Goal: Submit feedback/report problem

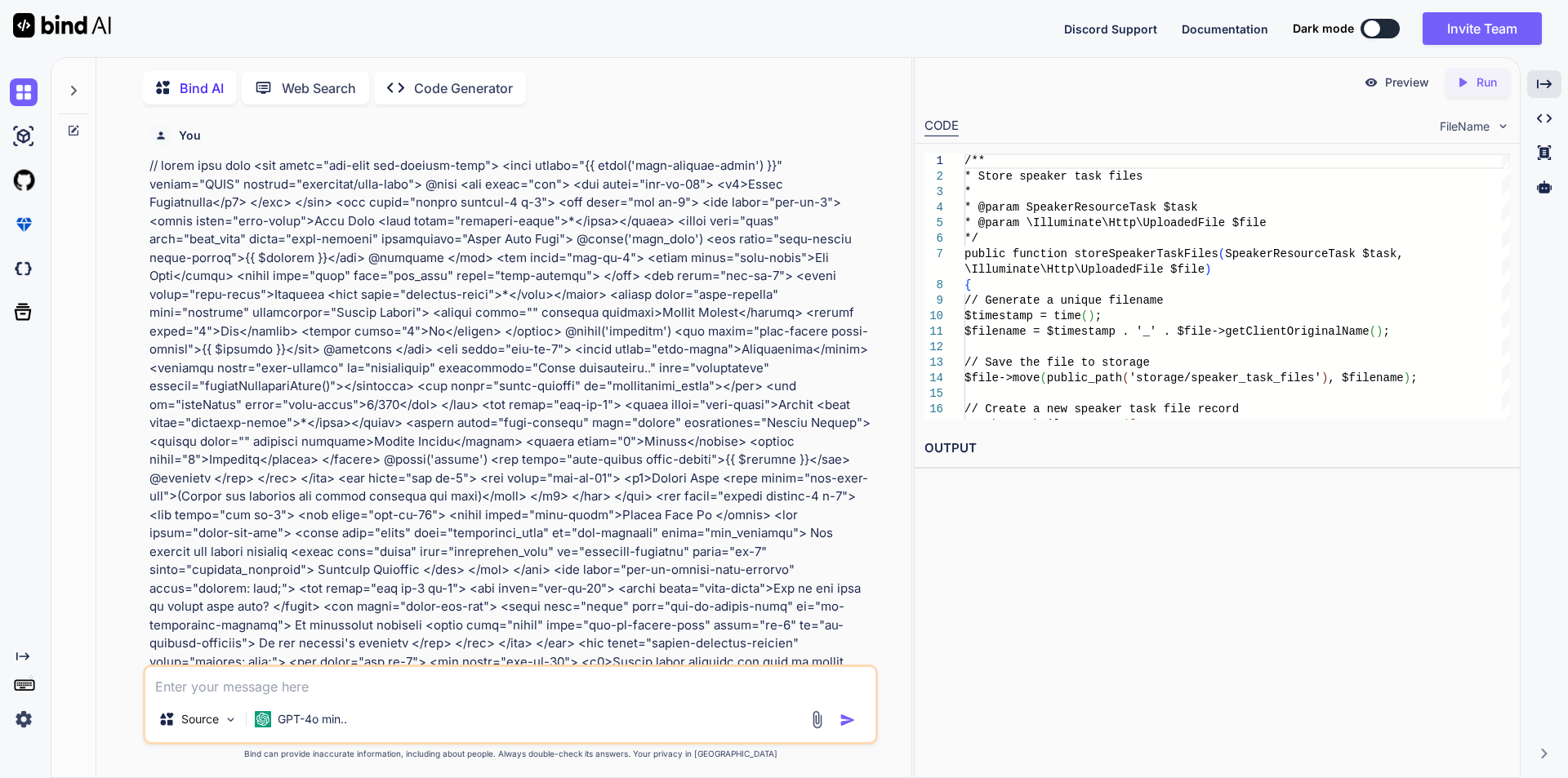
scroll to position [15183, 0]
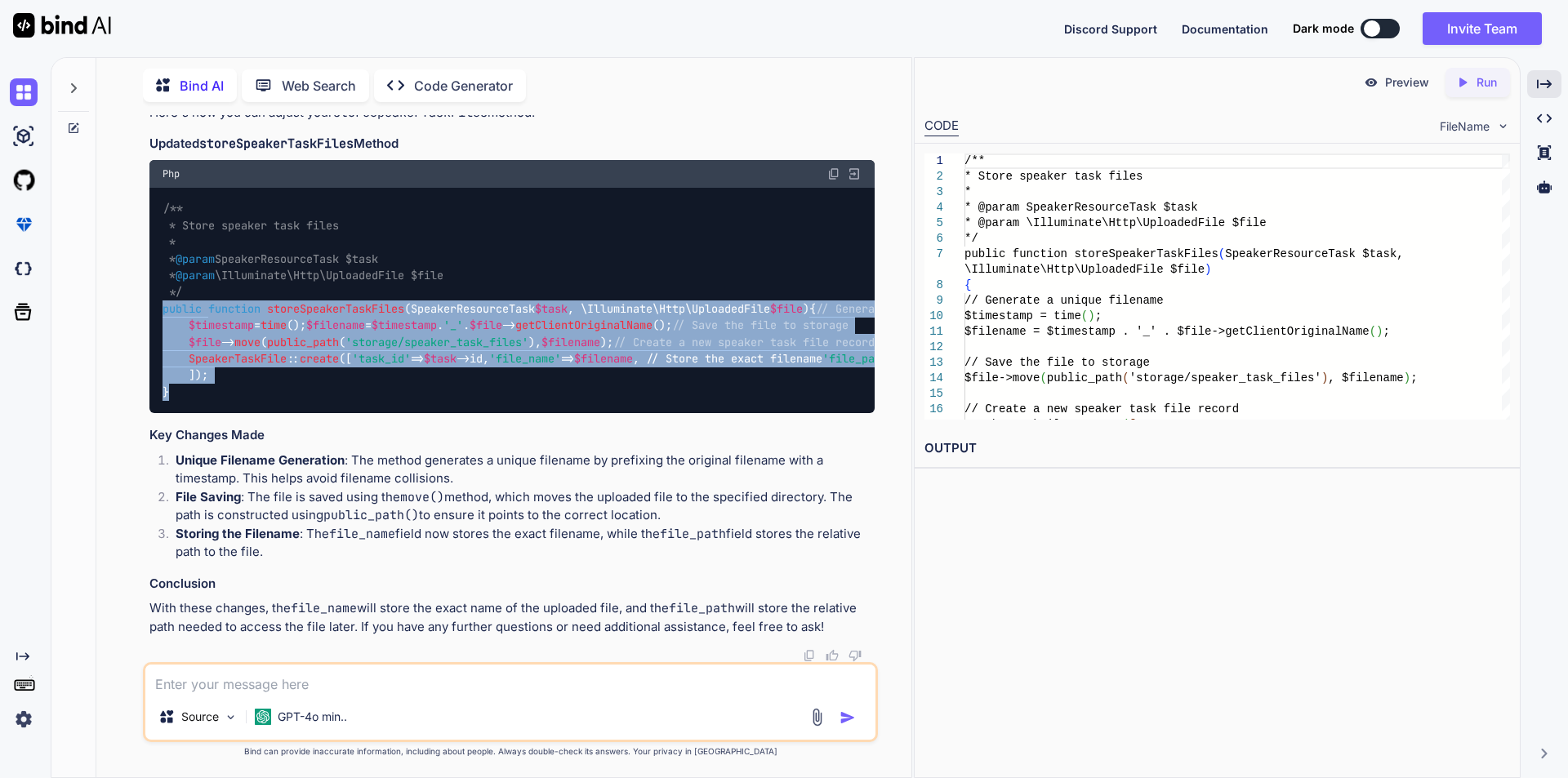
click at [432, 674] on textarea at bounding box center [510, 679] width 730 height 30
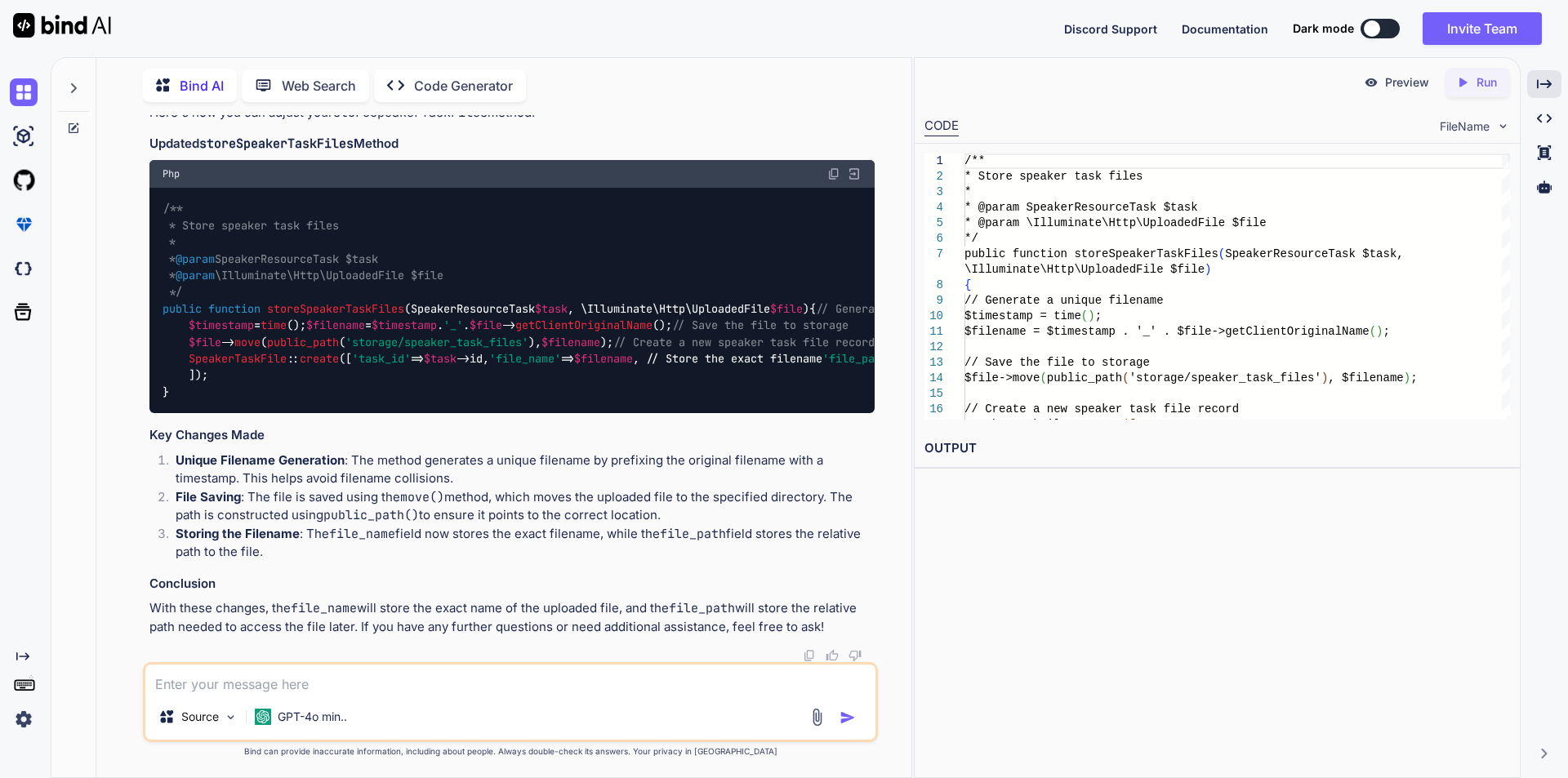
type textarea "g"
type textarea "x"
type textarea "ge"
type textarea "x"
type textarea "get"
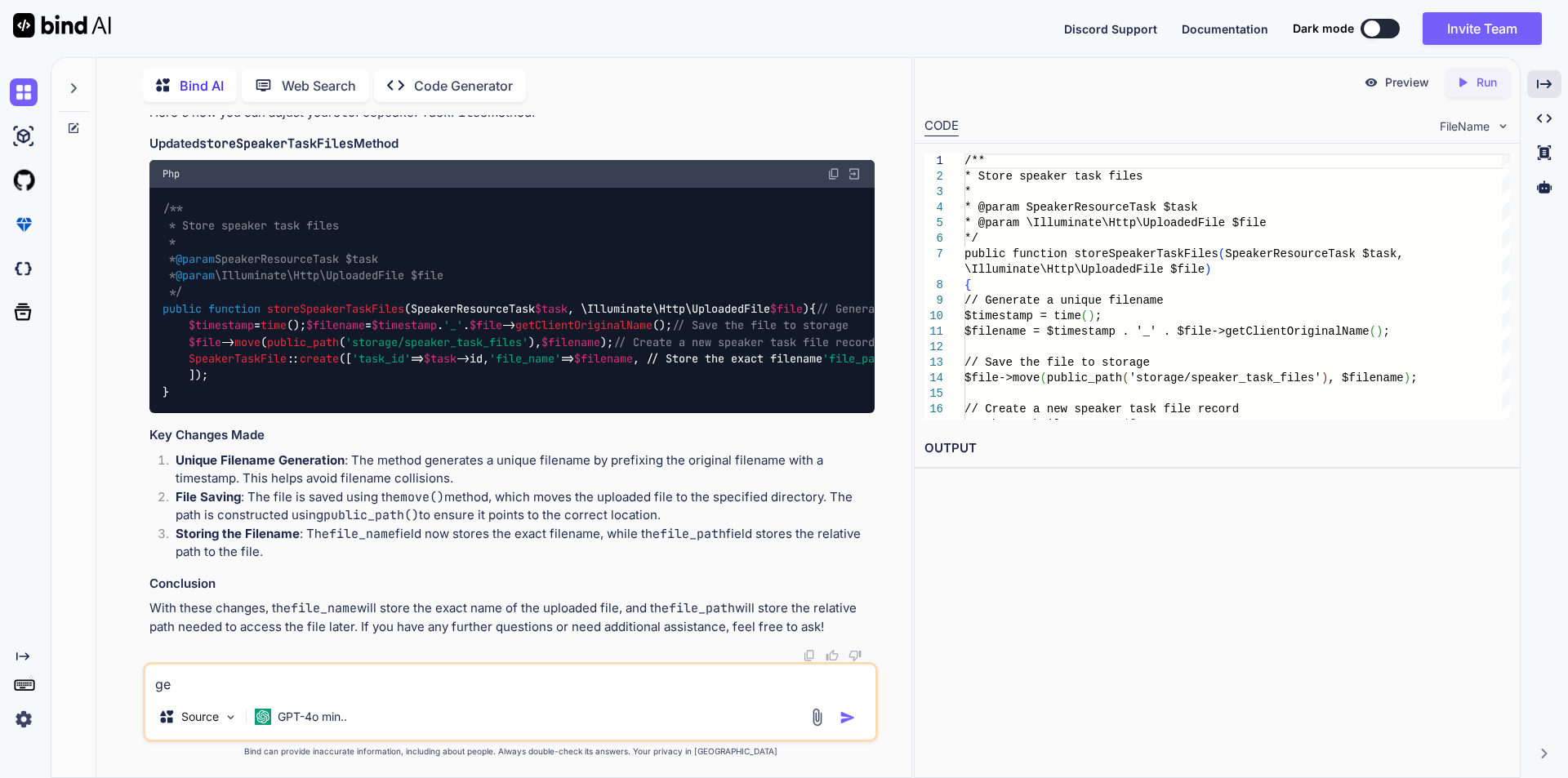
type textarea "x"
type textarea "gett"
type textarea "x"
type textarea "getti"
type textarea "x"
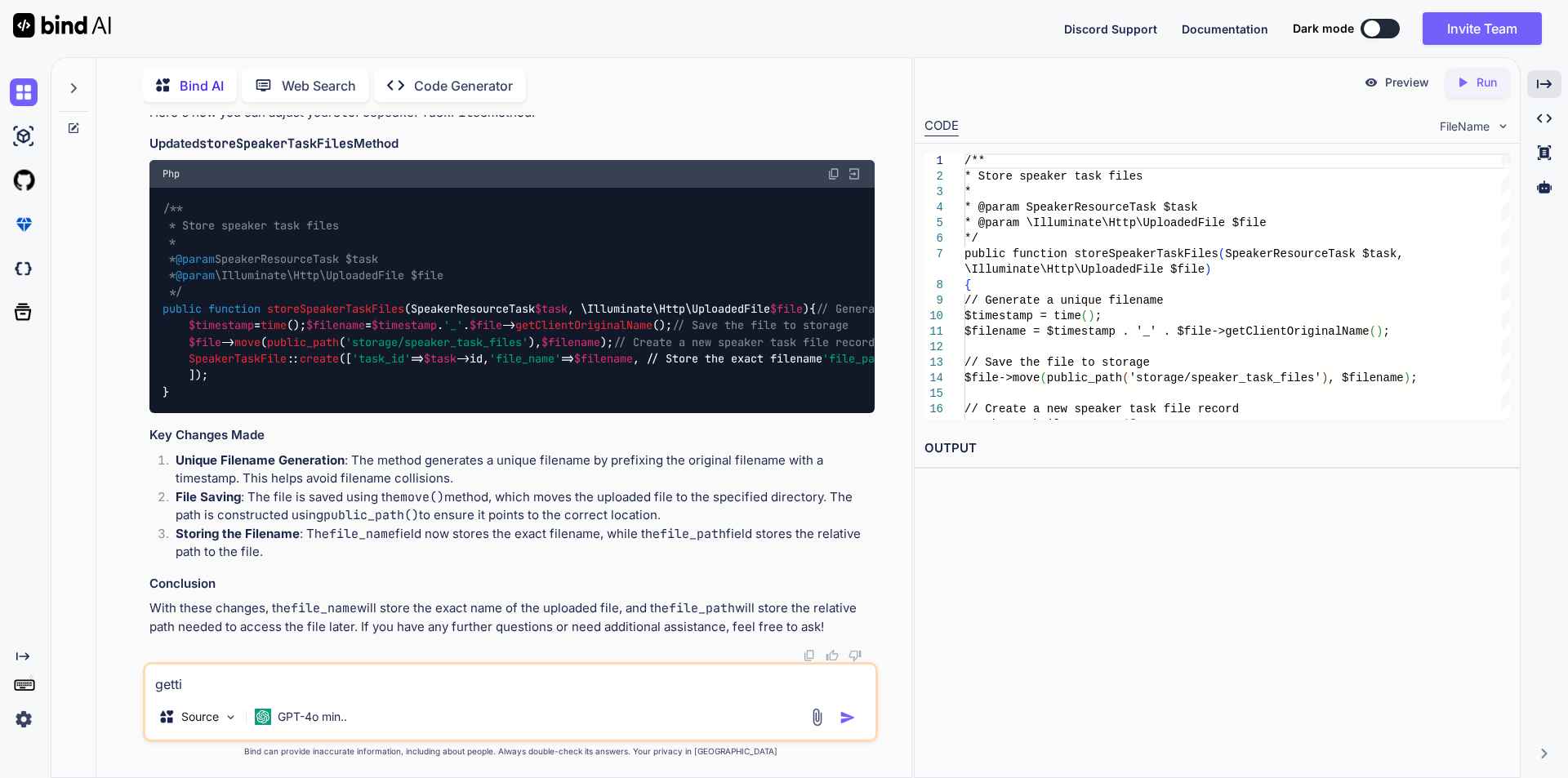
type textarea "gettin"
type textarea "x"
type textarea "getting"
type textarea "x"
type textarea "getting"
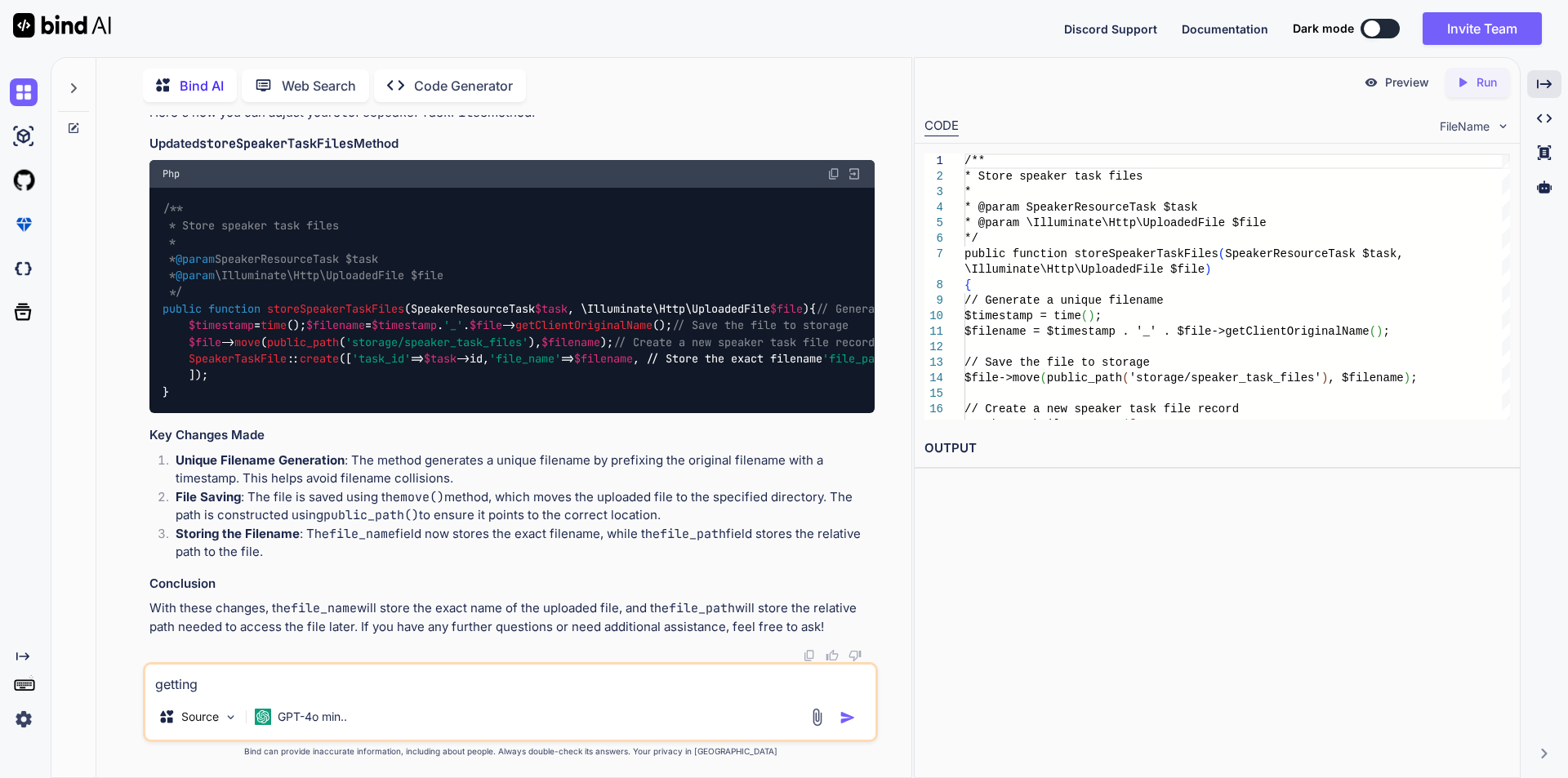
type textarea "x"
type textarea "getting a"
type textarea "x"
type textarea "getting"
type textarea "x"
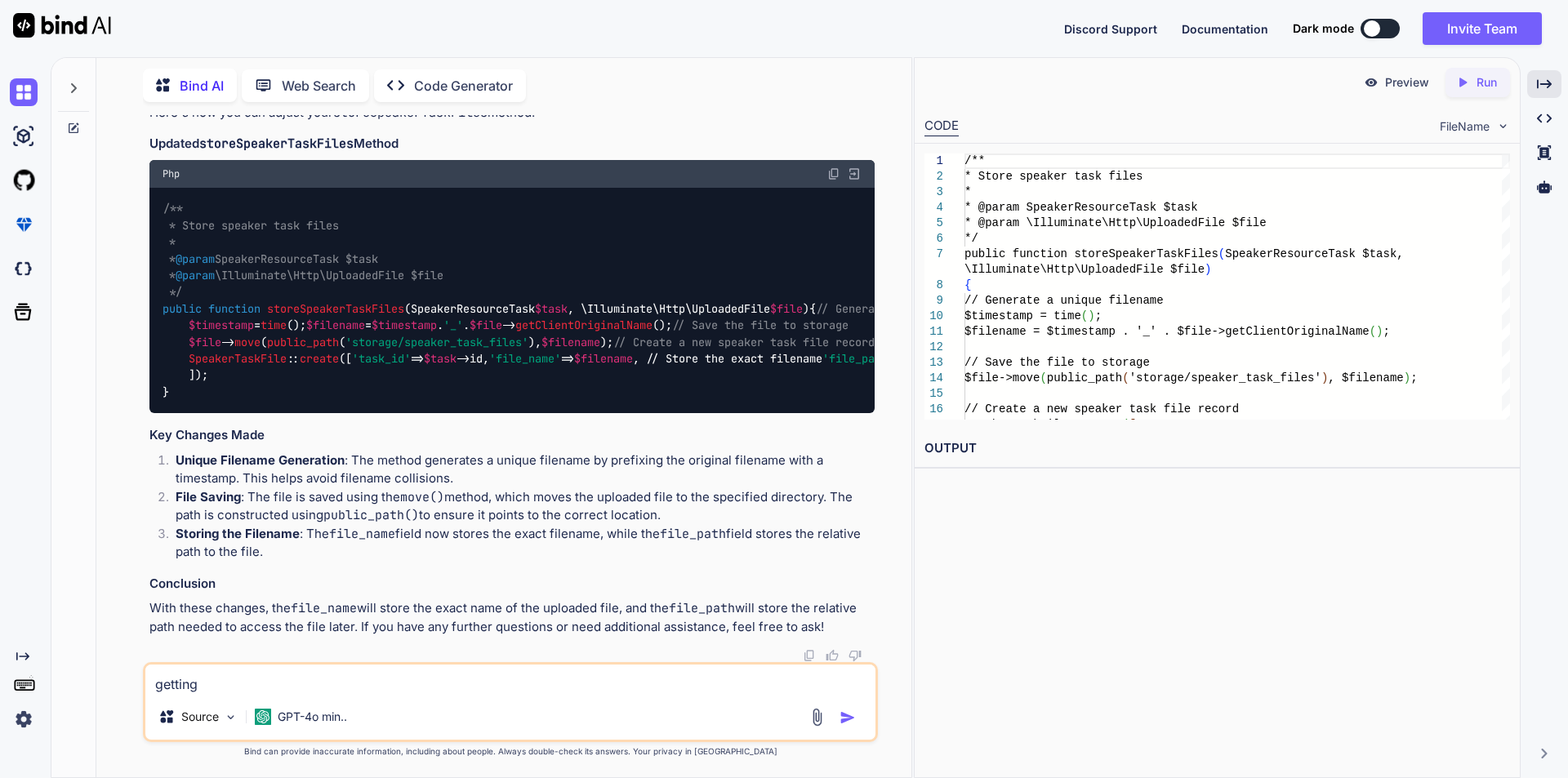
type textarea "getting e"
type textarea "x"
type textarea "getting er"
type textarea "x"
type textarea "getting err"
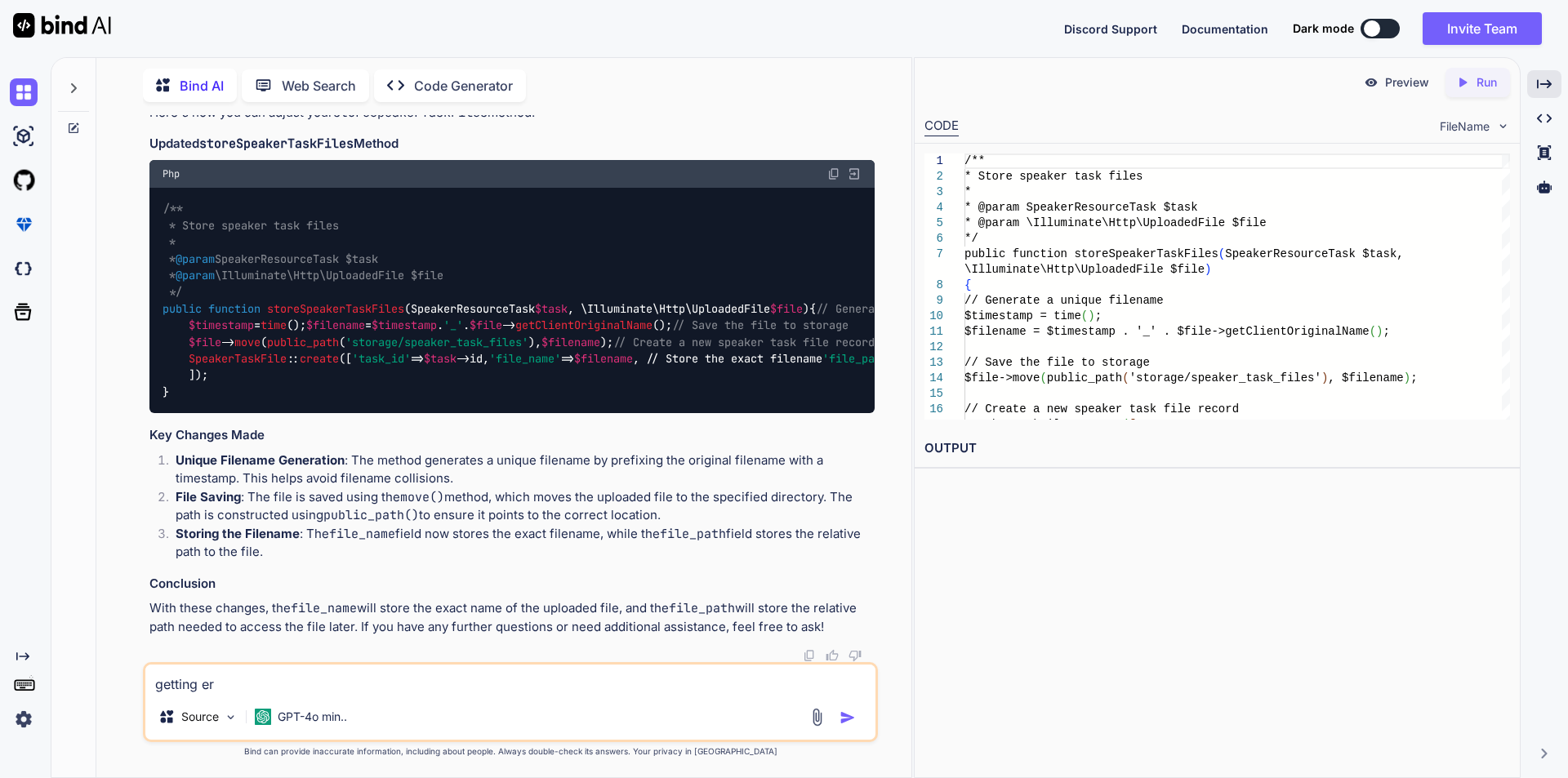
type textarea "x"
type textarea "getting erro"
type textarea "x"
type textarea "getting error"
type textarea "x"
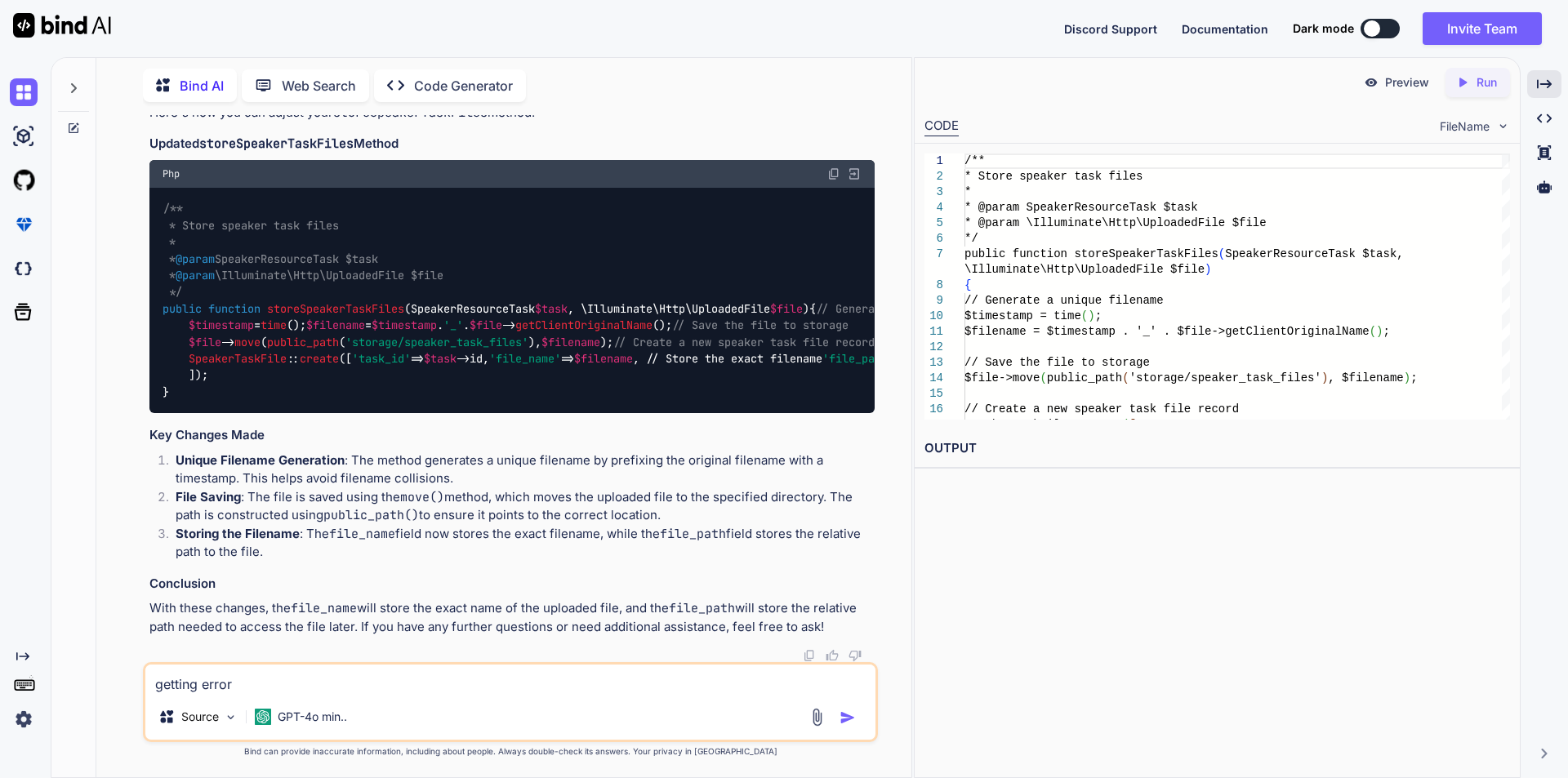
type textarea "getting error"
type textarea "x"
type textarea "getting error a"
type textarea "x"
type textarea "getting error as"
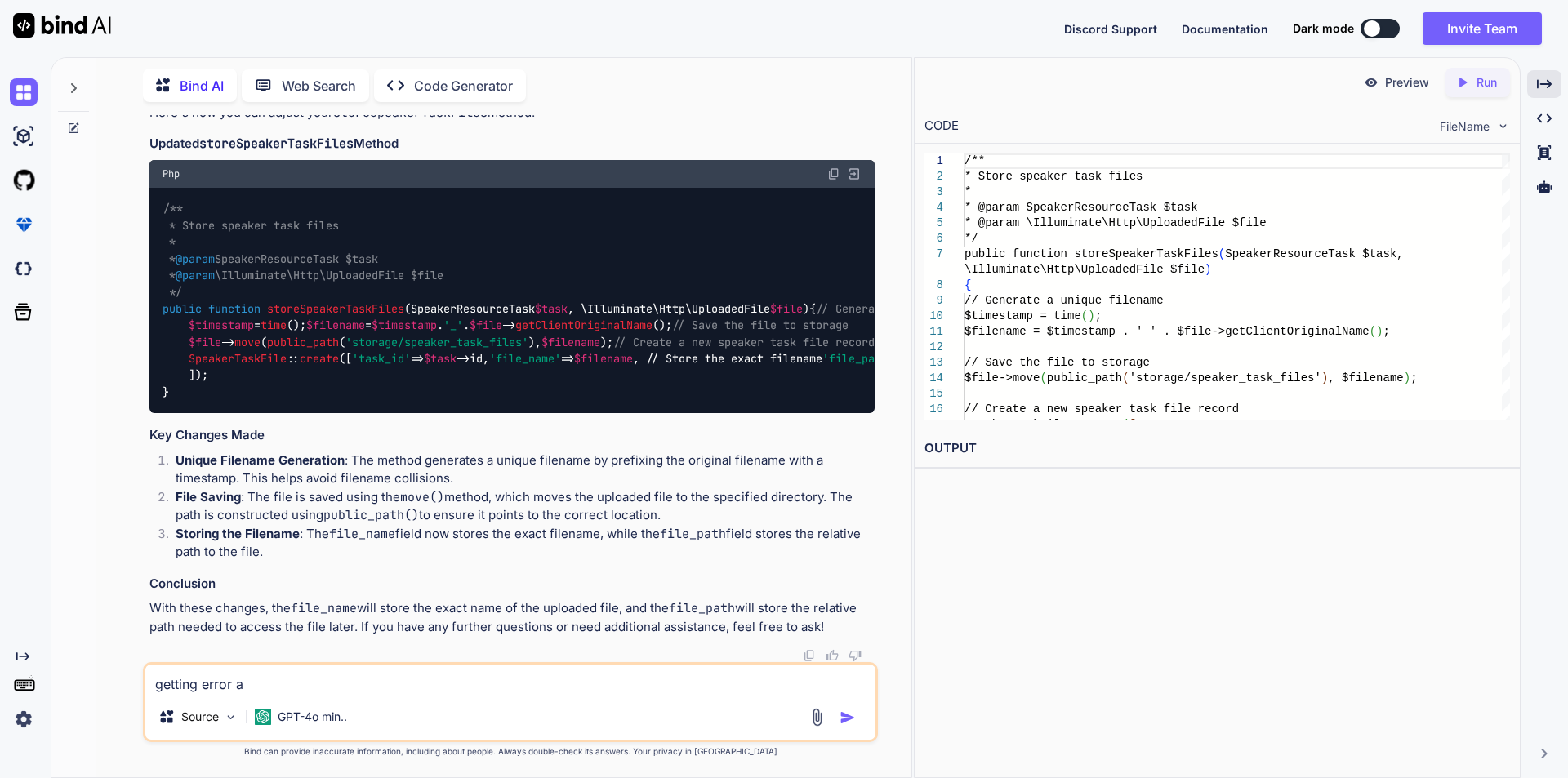
type textarea "x"
type textarea "getting error as:"
type textarea "x"
type textarea "getting error as:"
type textarea "x"
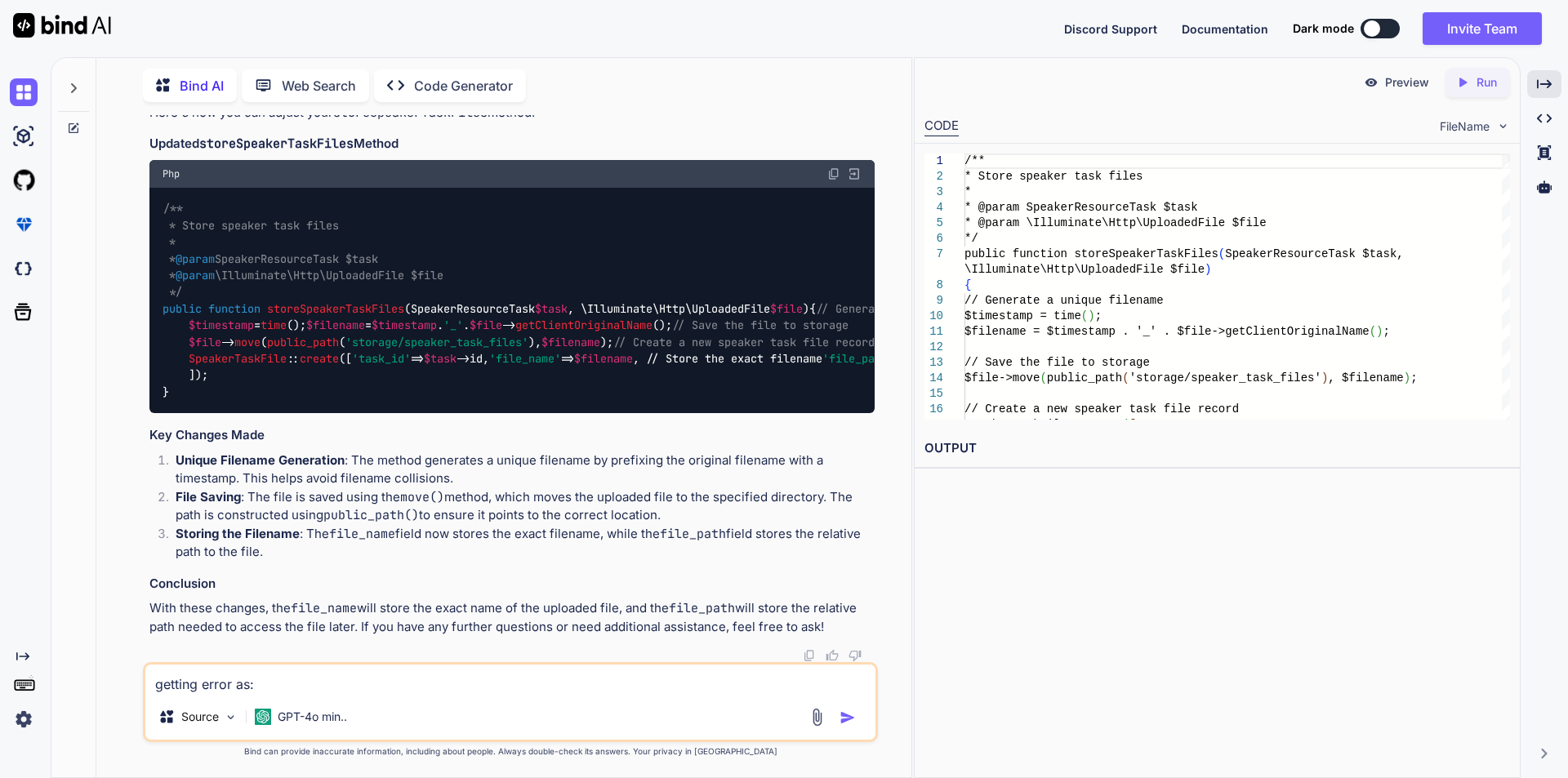
paste textarea "[[DATE] 14:30:40] [DOMAIN_NAME]: The file "images (1).jfif" was not uploaded du…"
type textarea "getting error as: [[DATE] 14:30:40] [DOMAIN_NAME]: The file "images (1).jfif" w…"
type textarea "x"
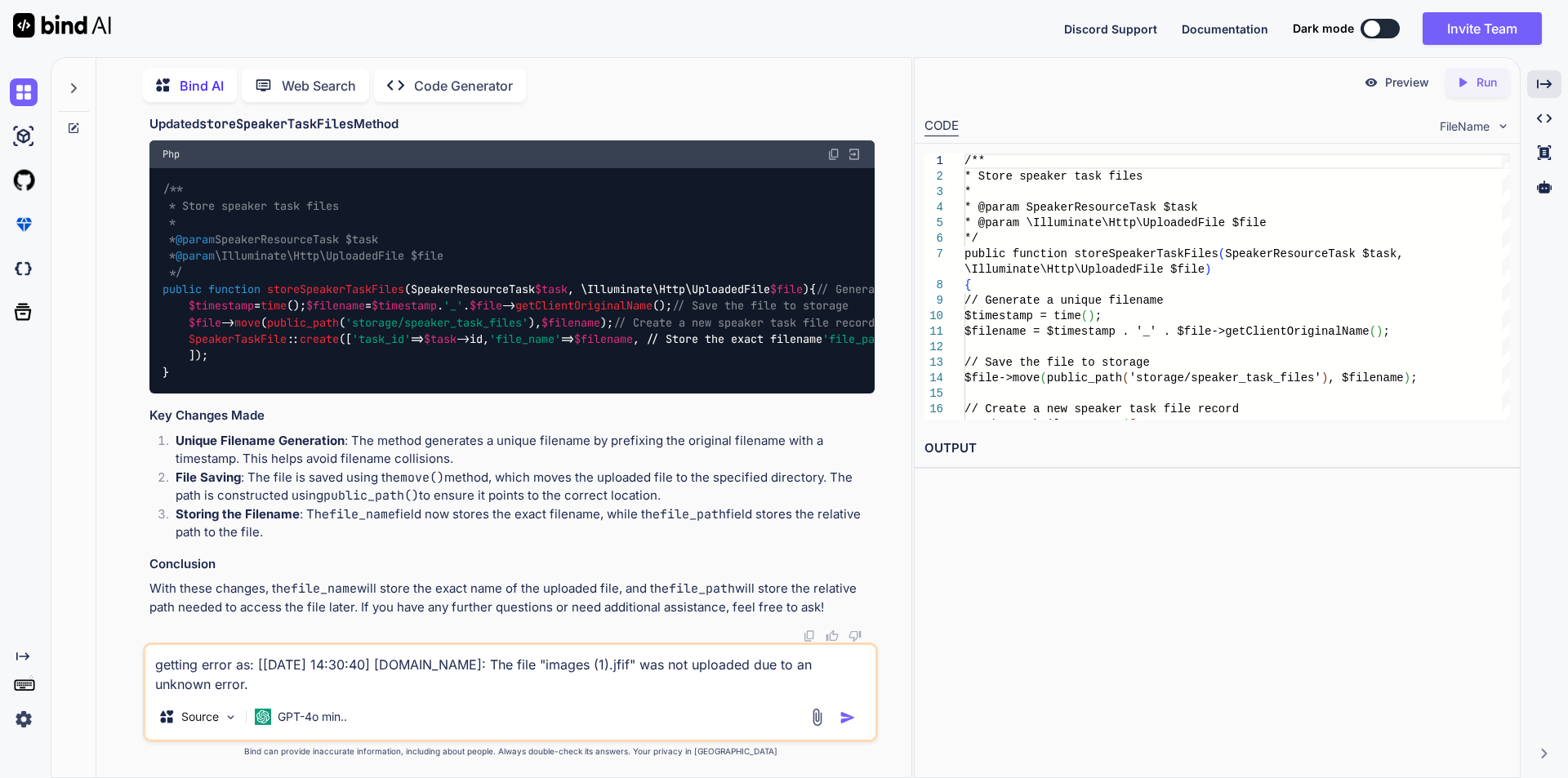
type textarea "getting error as: [[DATE] 14:30:40] [DOMAIN_NAME]: The file "images (1).jfif" w…"
type textarea "x"
type textarea "getting error as: [[DATE] 14:30:40] [DOMAIN_NAME]: The file "images (1).jfif" w…"
type textarea "x"
type textarea "getting error as: [[DATE] 14:30:40] [DOMAIN_NAME]: The file "images (1).jfif" w…"
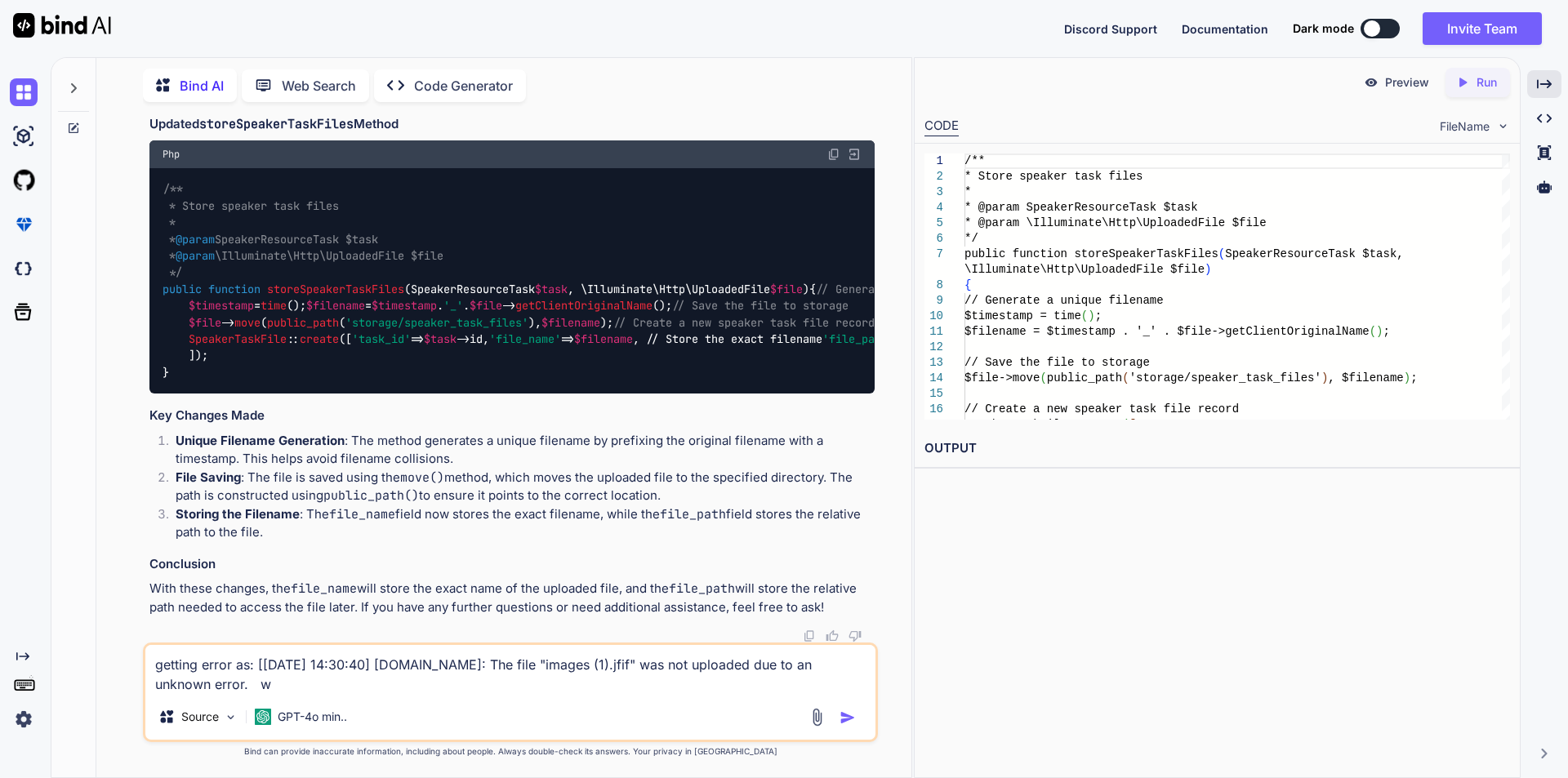
type textarea "x"
type textarea "getting error as: [[DATE] 14:30:40] [DOMAIN_NAME]: The file "images (1).jfif" w…"
type textarea "x"
type textarea "getting error as: [[DATE] 14:30:40] [DOMAIN_NAME]: The file "images (1).jfif" w…"
type textarea "x"
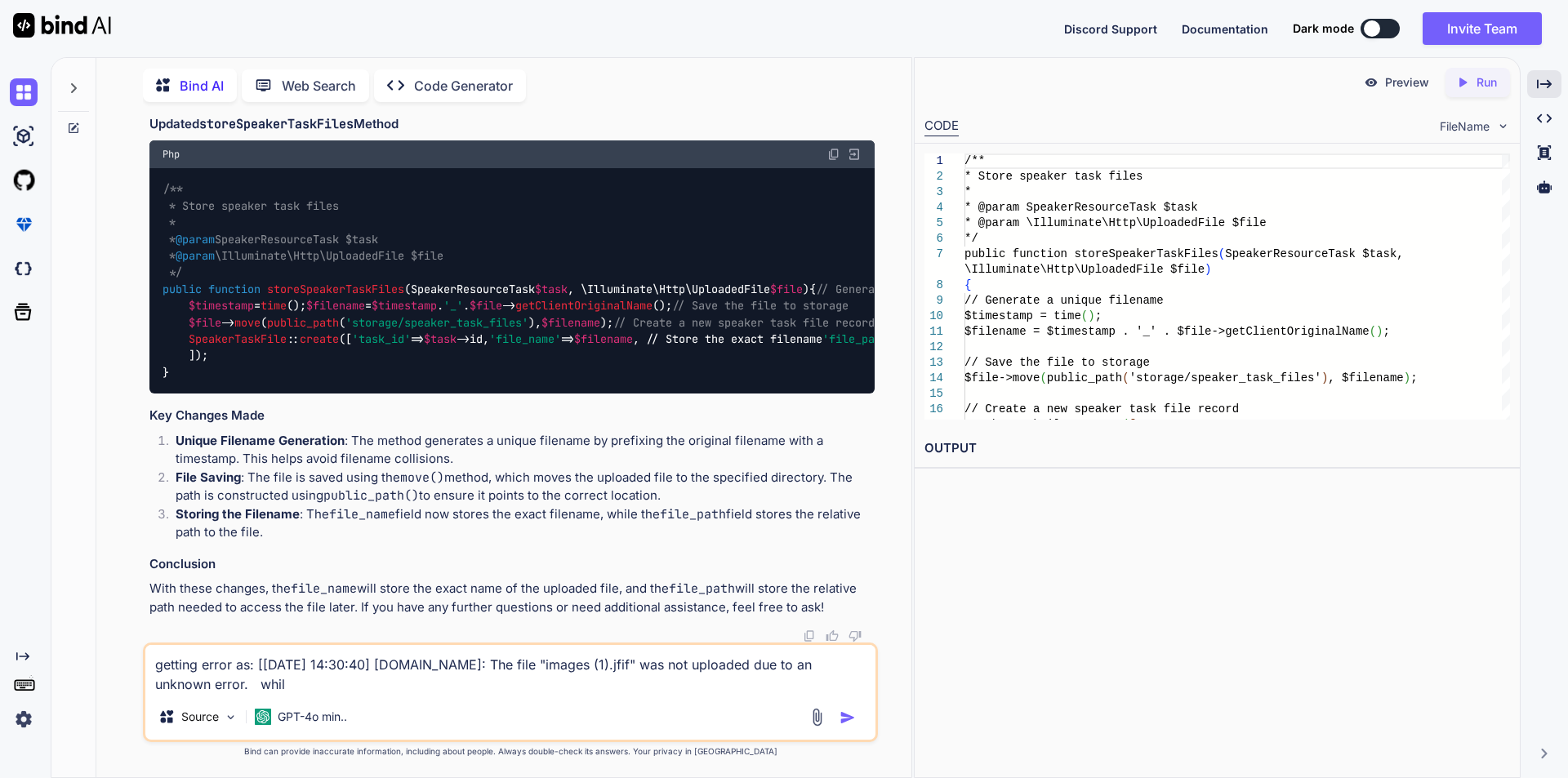
type textarea "getting error as: [[DATE] 14:30:40] [DOMAIN_NAME]: The file "images (1).jfif" w…"
type textarea "x"
type textarea "getting error as: [[DATE] 14:30:40] [DOMAIN_NAME]: The file "images (1).jfif" w…"
type textarea "x"
type textarea "getting error as: [[DATE] 14:30:40] [DOMAIN_NAME]: The file "images (1).jfif" w…"
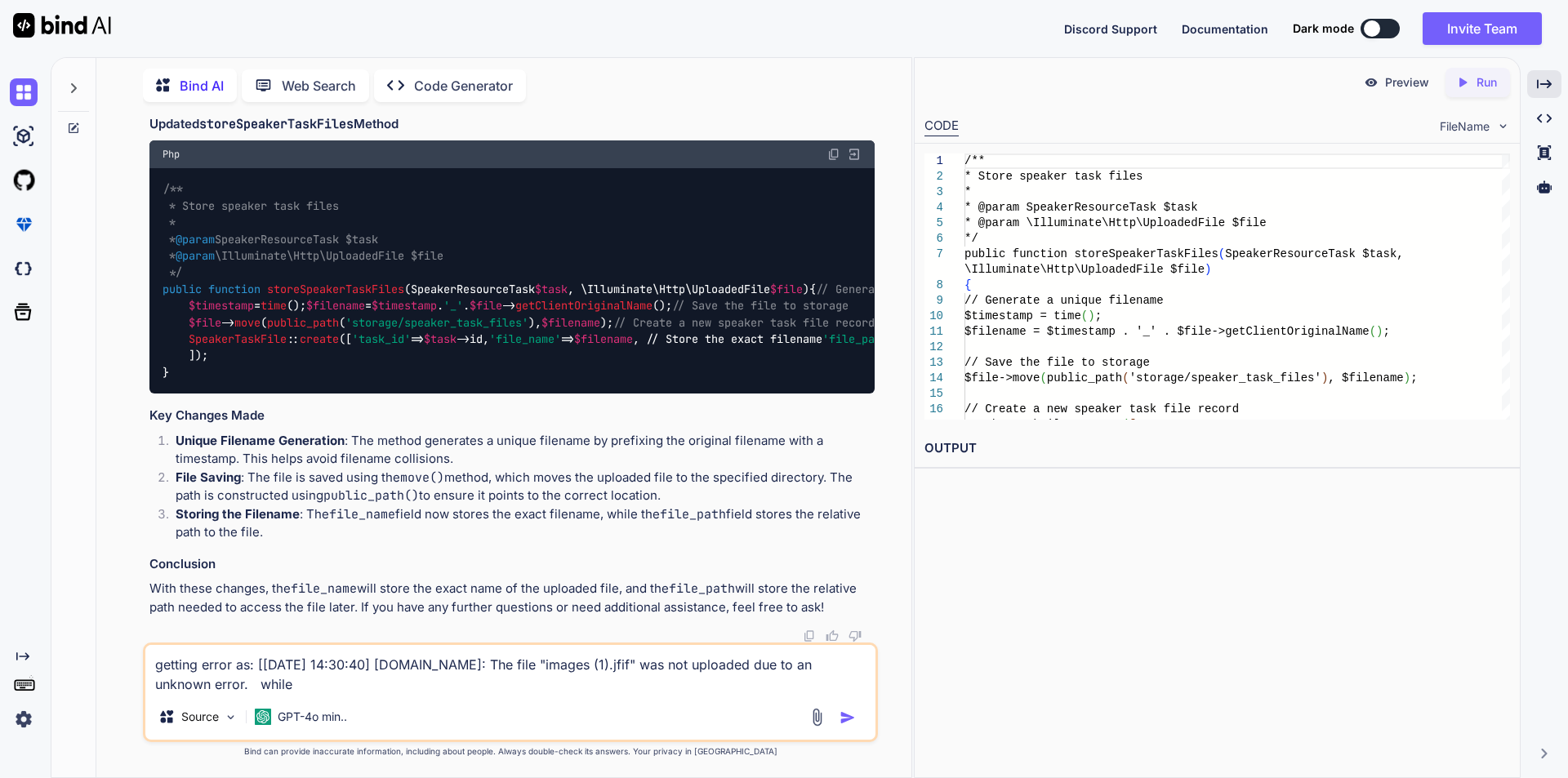
type textarea "x"
type textarea "getting error as: [[DATE] 14:30:40] [DOMAIN_NAME]: The file "images (1).jfif" w…"
type textarea "x"
type textarea "getting error as: [[DATE] 14:30:40] [DOMAIN_NAME]: The file "images (1).jfif" w…"
type textarea "x"
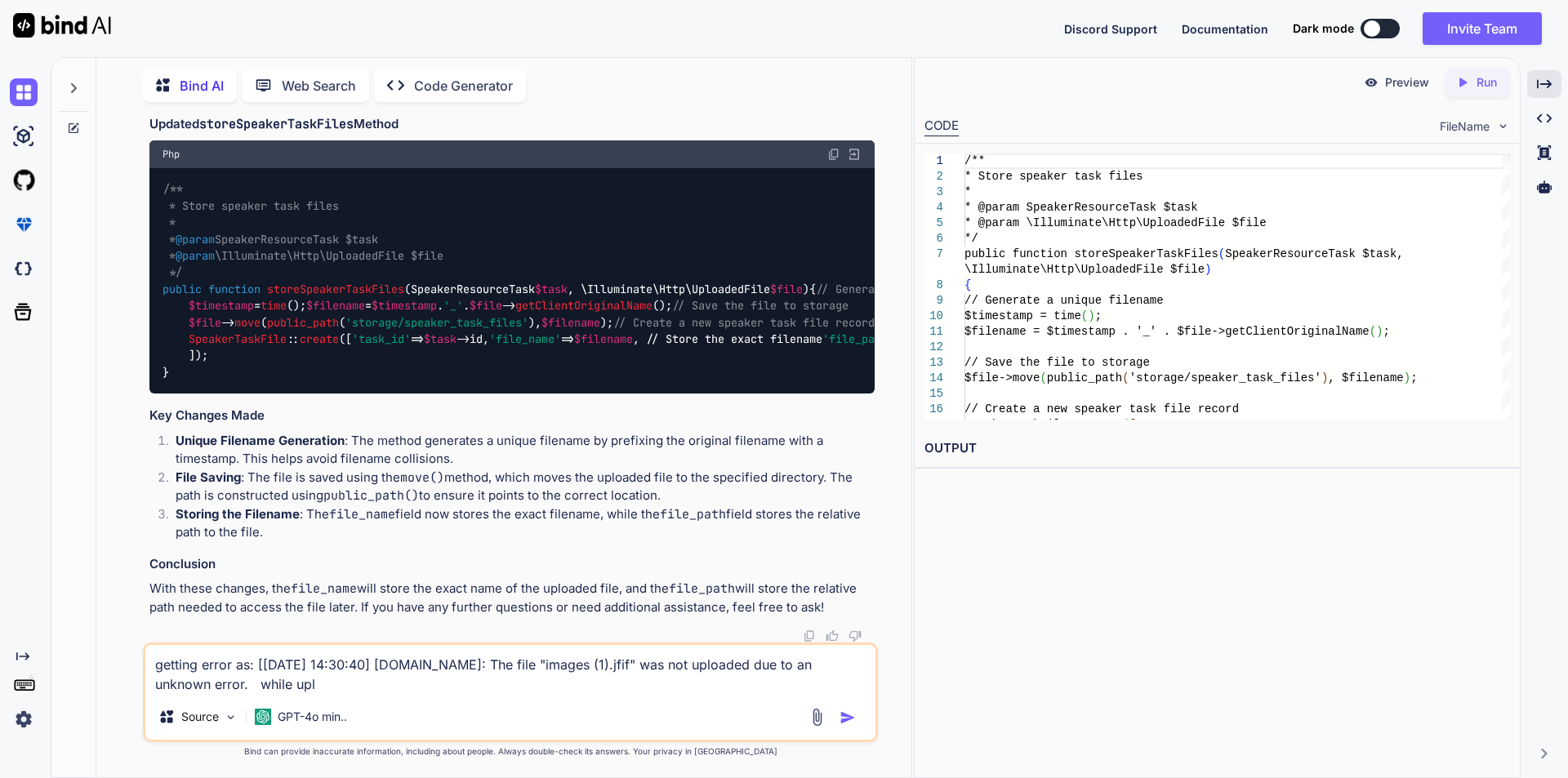
type textarea "getting error as: [[DATE] 14:30:40] [DOMAIN_NAME]: The file "images (1).jfif" w…"
type textarea "x"
type textarea "getting error as: [[DATE] 14:30:40] [DOMAIN_NAME]: The file "images (1).jfif" w…"
type textarea "x"
type textarea "getting error as: [[DATE] 14:30:40] [DOMAIN_NAME]: The file "images (1).jfif" w…"
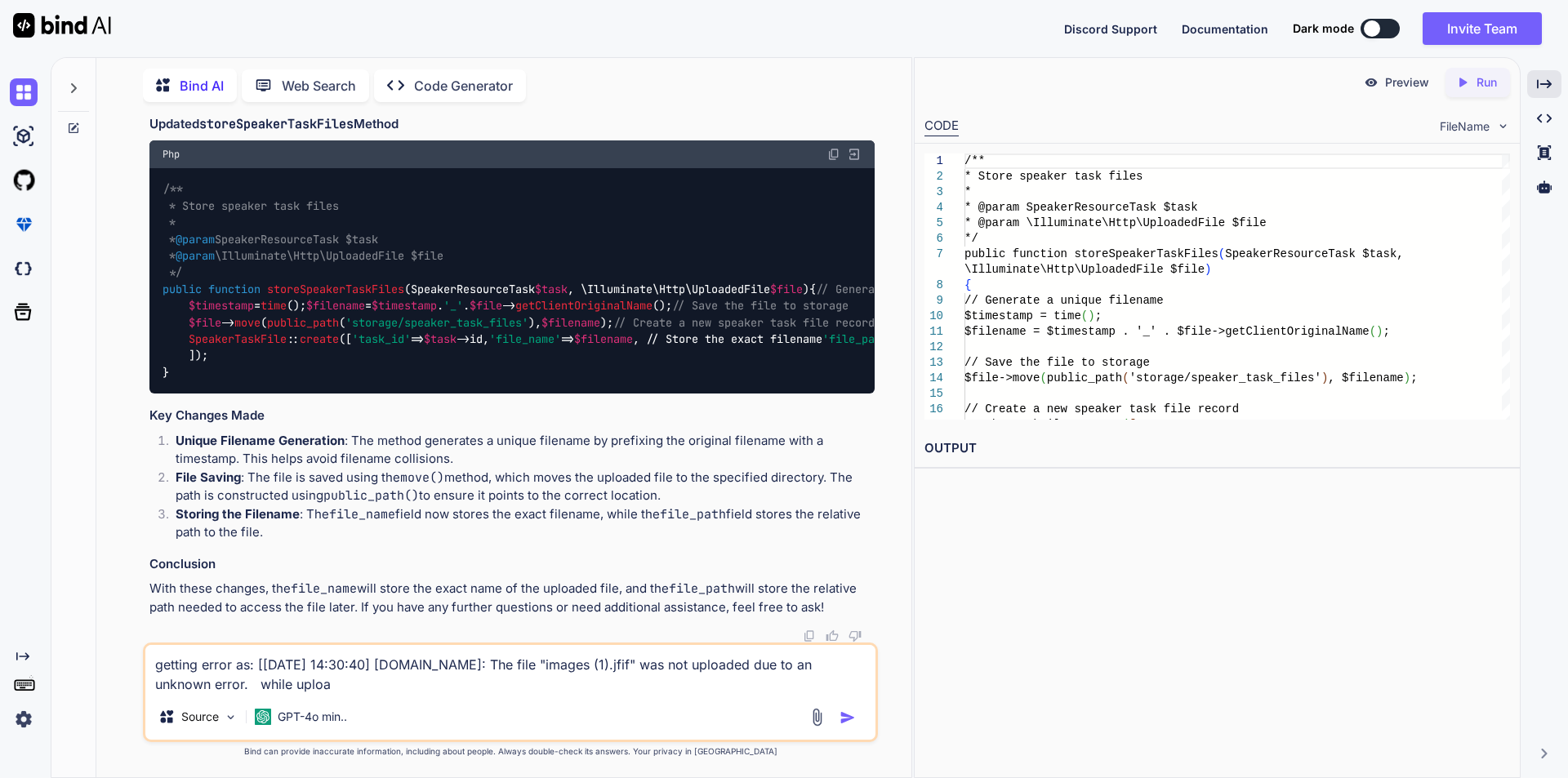
type textarea "x"
type textarea "getting error as: [[DATE] 14:30:40] [DOMAIN_NAME]: The file "images (1).jfif" w…"
type textarea "x"
type textarea "getting error as: [[DATE] 14:30:40] [DOMAIN_NAME]: The file "images (1).jfif" w…"
type textarea "x"
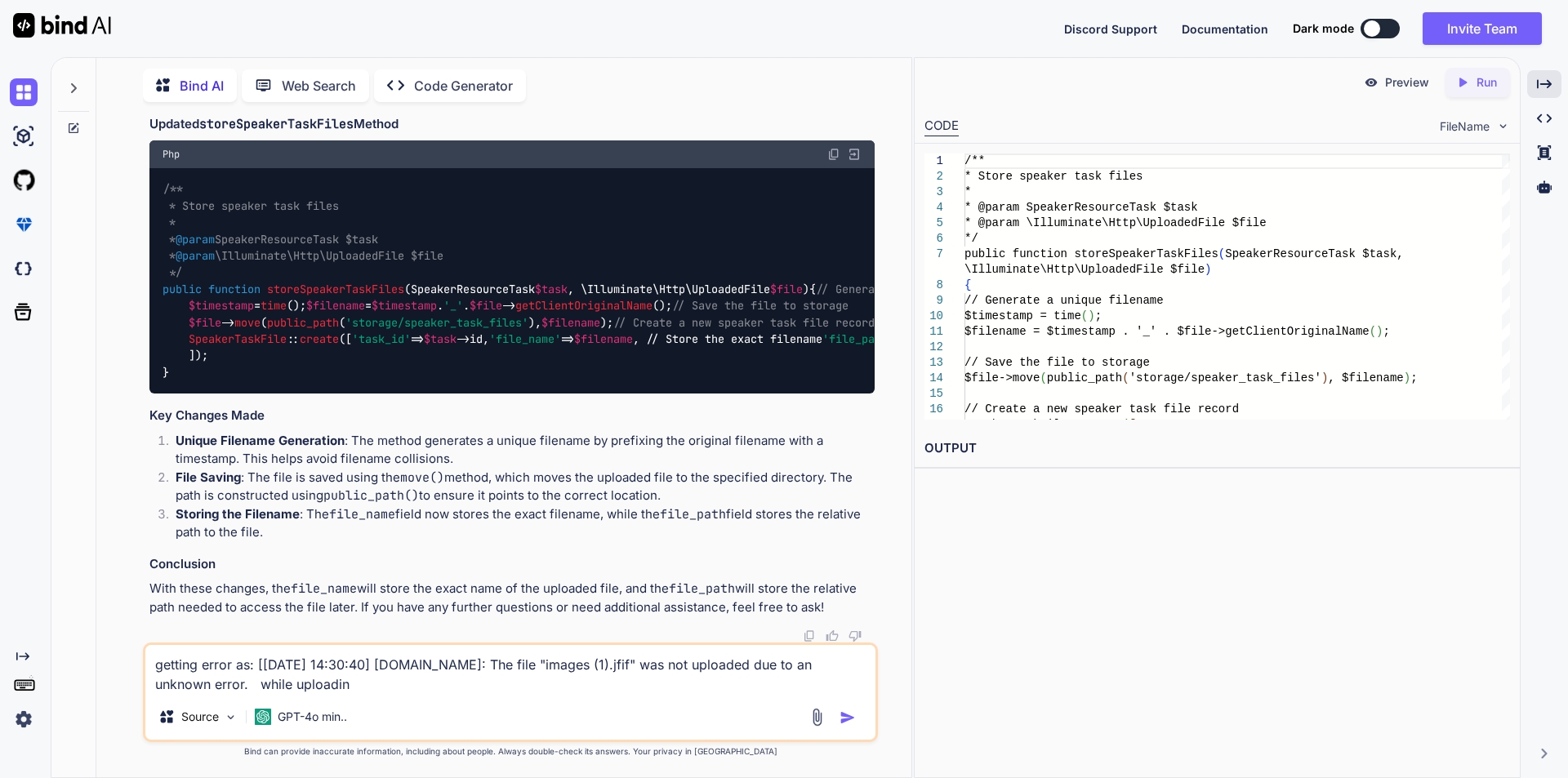
type textarea "getting error as: [[DATE] 14:30:40] [DOMAIN_NAME]: The file "images (1).jfif" w…"
type textarea "x"
type textarea "getting error as: [[DATE] 14:30:40] [DOMAIN_NAME]: The file "images (1).jfif" w…"
type textarea "x"
type textarea "getting error as: [[DATE] 14:30:40] [DOMAIN_NAME]: The file "images (1).jfif" w…"
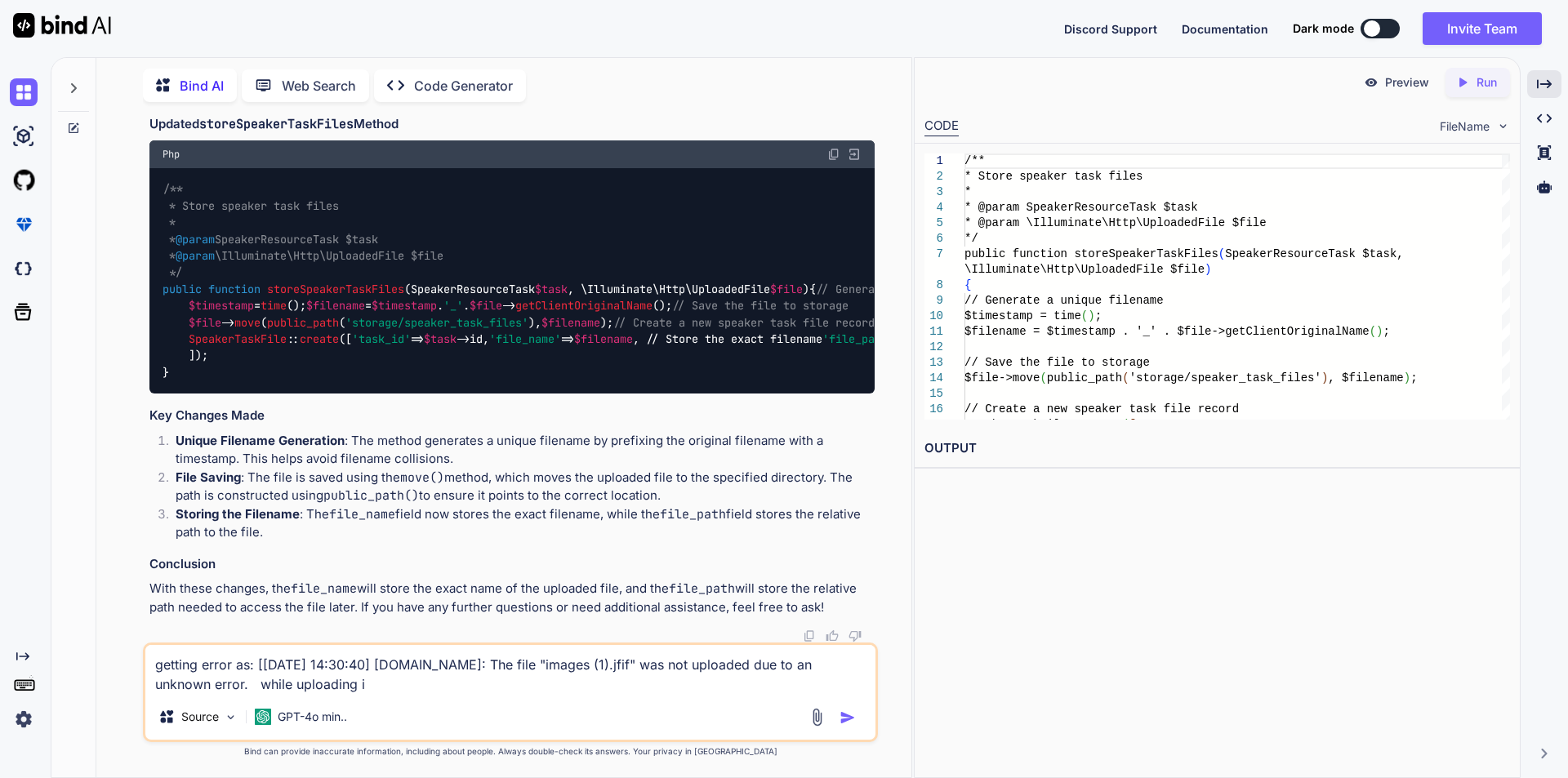
type textarea "x"
type textarea "getting error as: [[DATE] 14:30:40] [DOMAIN_NAME]: The file "images (1).jfif" w…"
type textarea "x"
type textarea "getting error as: [[DATE] 14:30:40] [DOMAIN_NAME]: The file "images (1).jfif" w…"
type textarea "x"
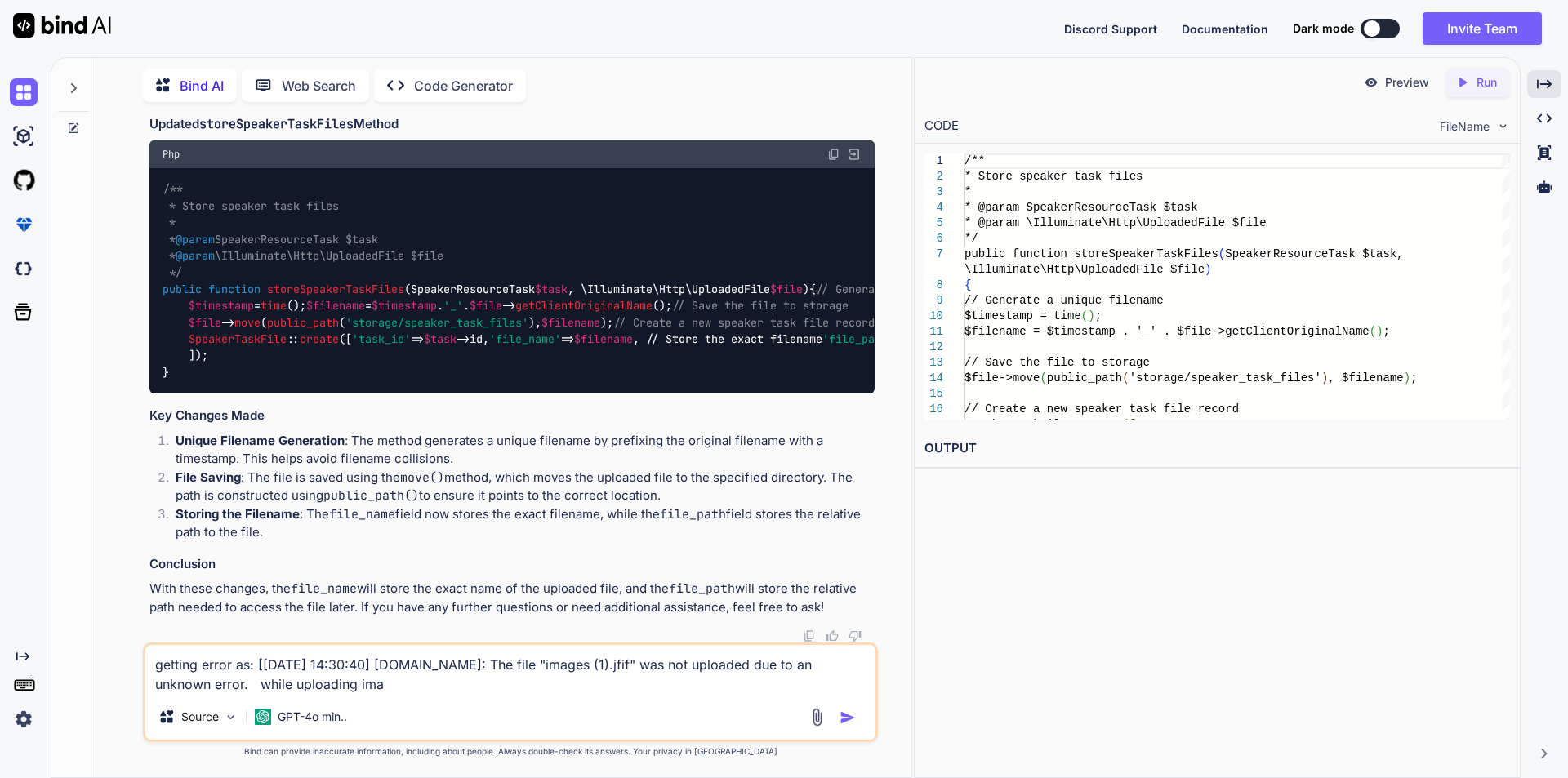
type textarea "getting error as: [[DATE] 14:30:40] [DOMAIN_NAME]: The file "images (1).jfif" w…"
type textarea "x"
type textarea "getting error as: [[DATE] 14:30:40] [DOMAIN_NAME]: The file "images (1).jfif" w…"
type textarea "x"
type textarea "getting error as: [[DATE] 14:30:40] [DOMAIN_NAME]: The file "images (1).jfif" w…"
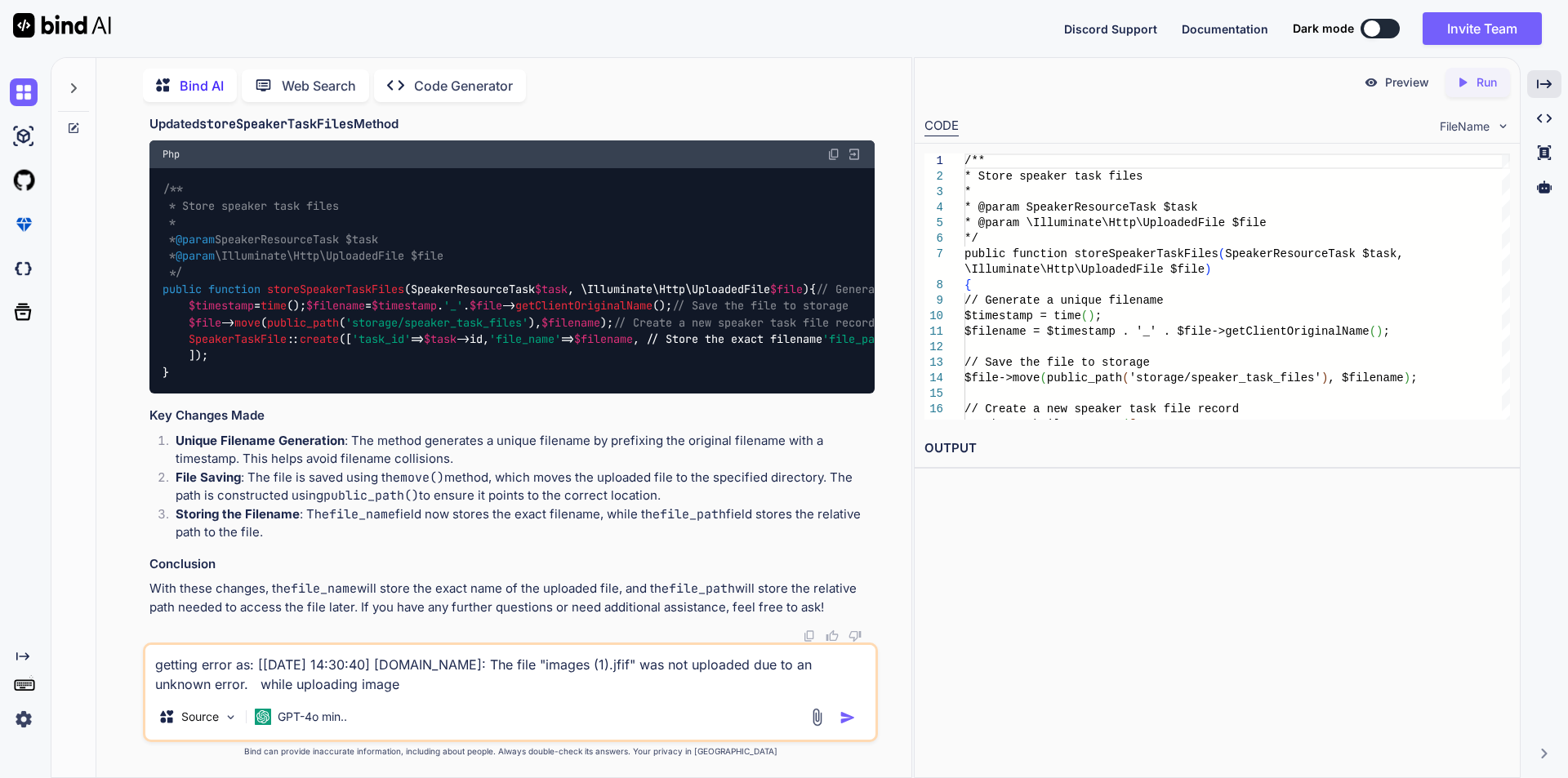
type textarea "x"
type textarea "getting error as: [[DATE] 14:30:40] [DOMAIN_NAME]: The file "images (1).jfif" w…"
type textarea "x"
type textarea "getting error as: [[DATE] 14:30:40] [DOMAIN_NAME]: The file "images (1).jfif" w…"
type textarea "x"
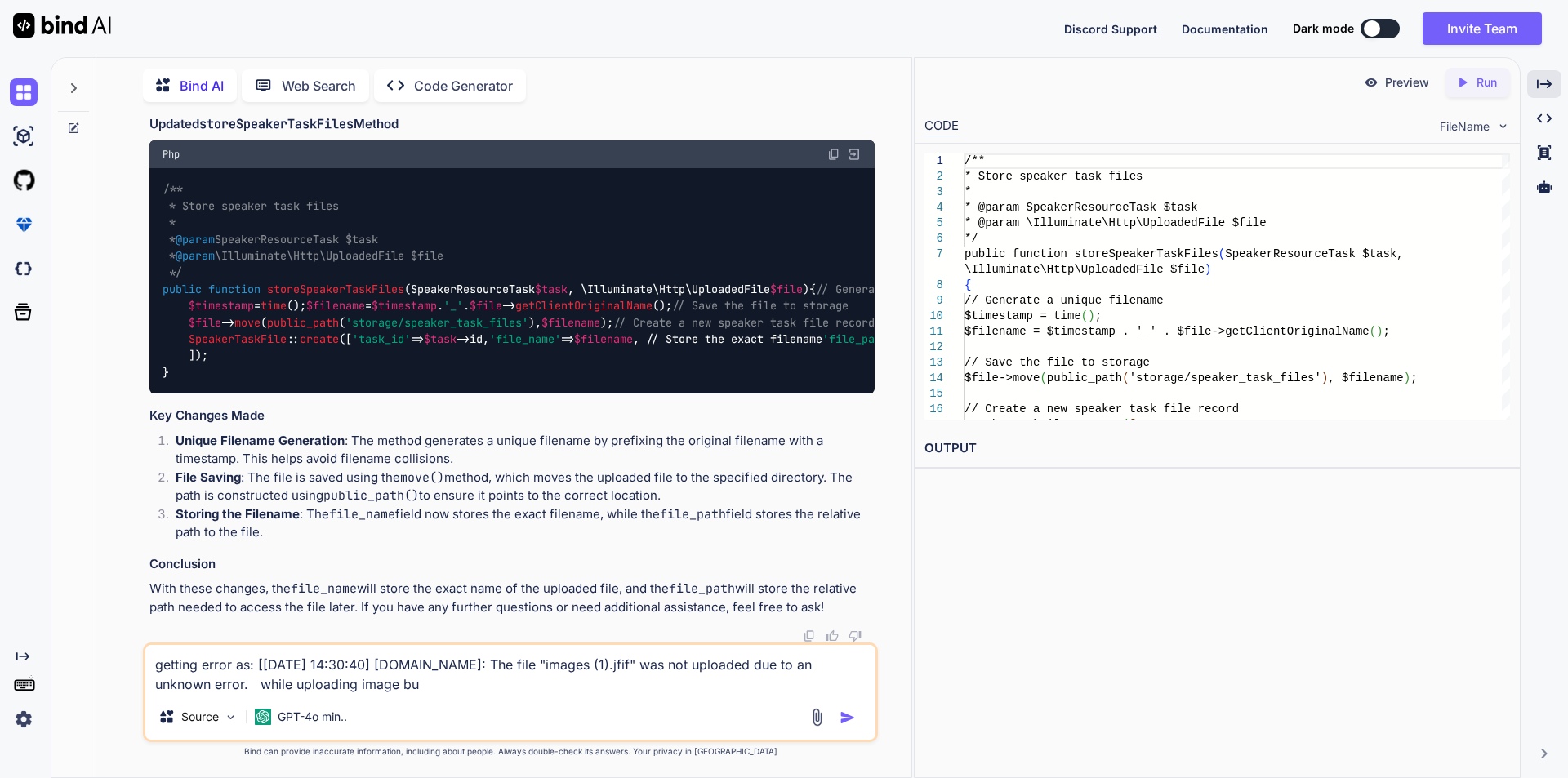
type textarea "getting error as: [[DATE] 14:30:40] [DOMAIN_NAME]: The file "images (1).jfif" w…"
type textarea "x"
type textarea "getting error as: [[DATE] 14:30:40] [DOMAIN_NAME]: The file "images (1).jfif" w…"
type textarea "x"
type textarea "getting error as: [[DATE] 14:30:40] [DOMAIN_NAME]: The file "images (1).jfif" w…"
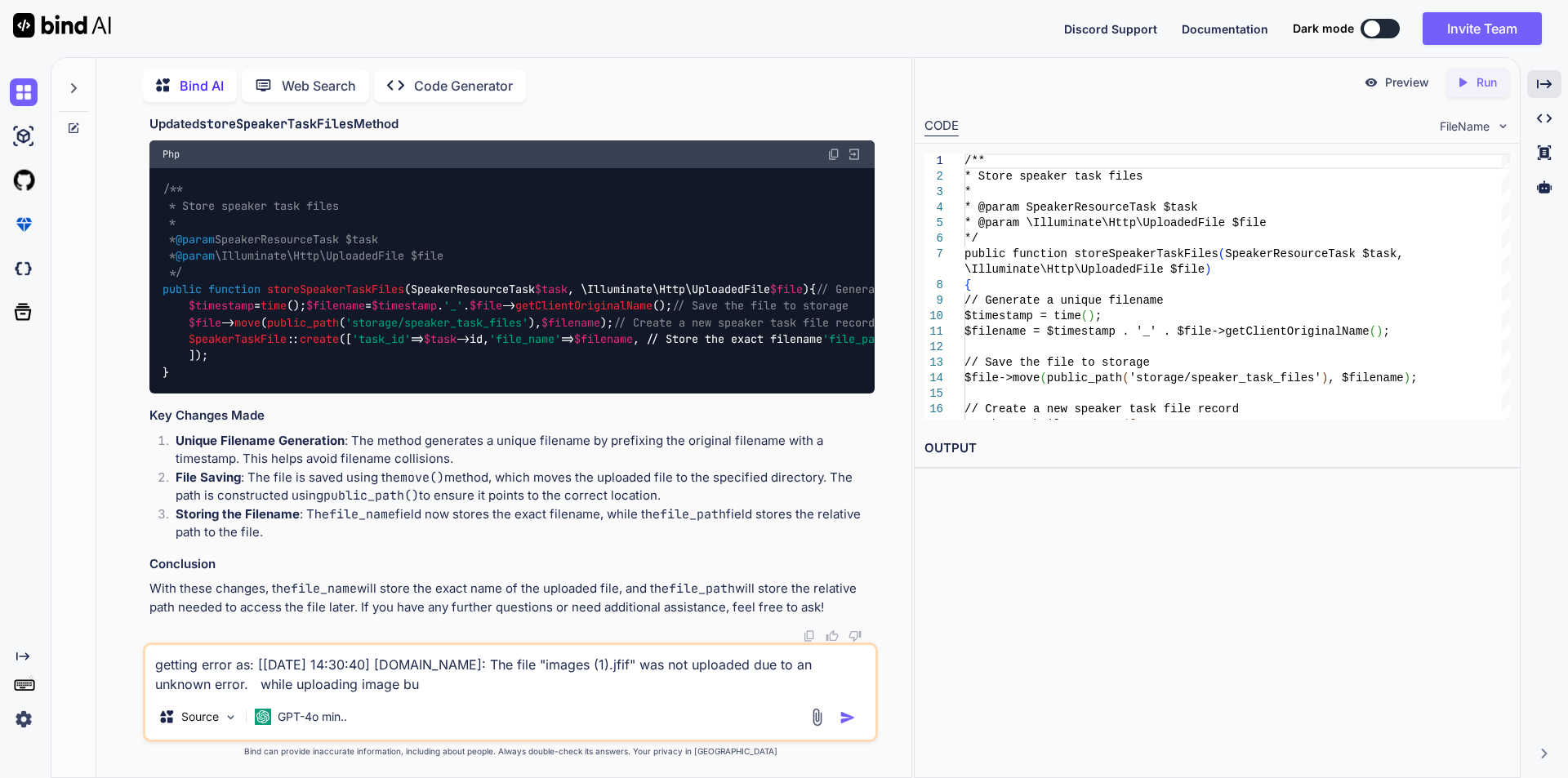
type textarea "x"
type textarea "getting error as: [[DATE] 14:30:40] [DOMAIN_NAME]: The file "images (1).jfif" w…"
type textarea "x"
type textarea "getting error as: [[DATE] 14:30:40] [DOMAIN_NAME]: The file "images (1).jfif" w…"
type textarea "x"
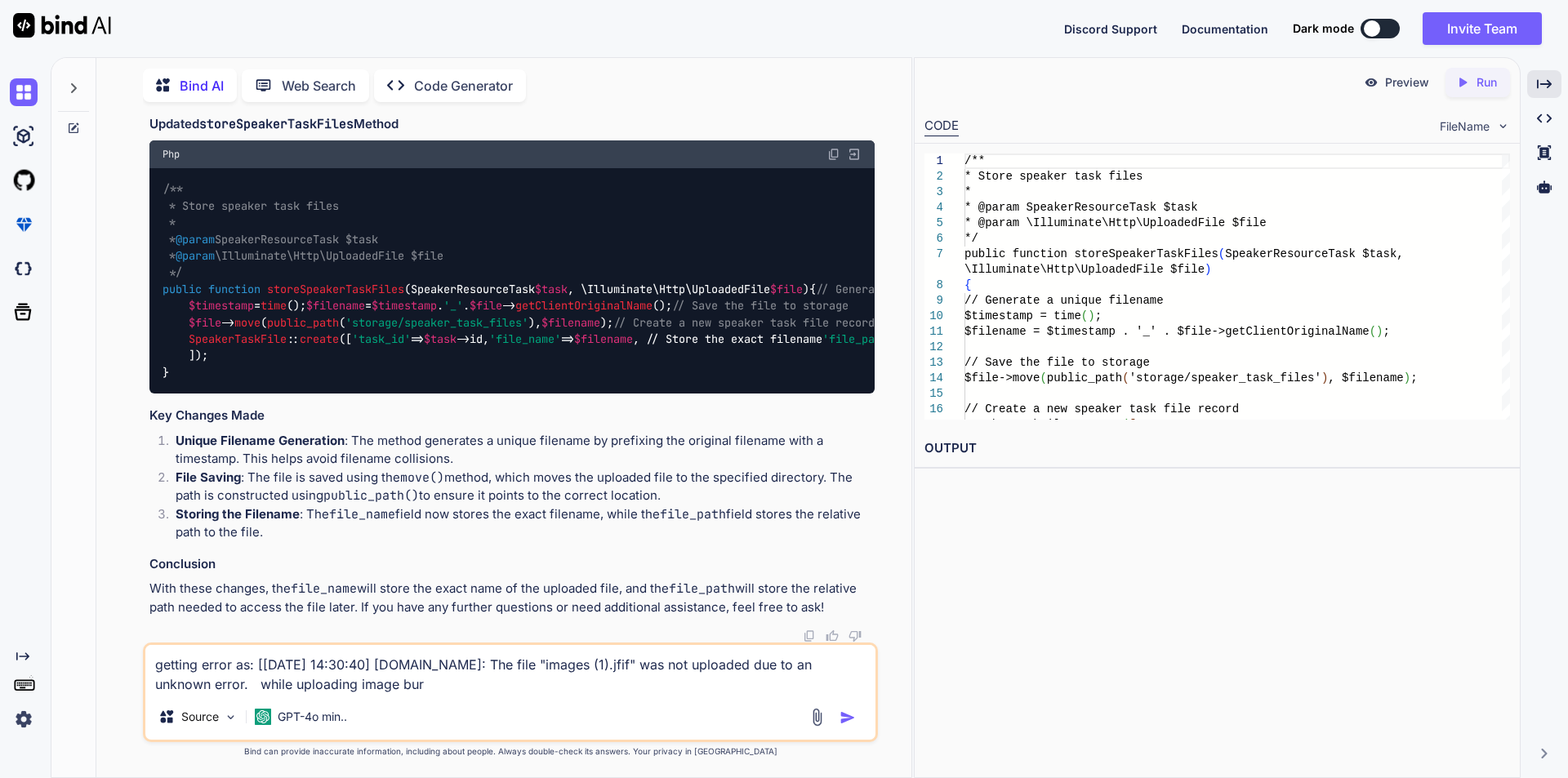
type textarea "getting error as: [[DATE] 14:30:40] [DOMAIN_NAME]: The file "images (1).jfif" w…"
type textarea "x"
type textarea "getting error as: [[DATE] 14:30:40] [DOMAIN_NAME]: The file "images (1).jfif" w…"
type textarea "x"
type textarea "getting error as: [[DATE] 14:30:40] [DOMAIN_NAME]: The file "images (1).jfif" w…"
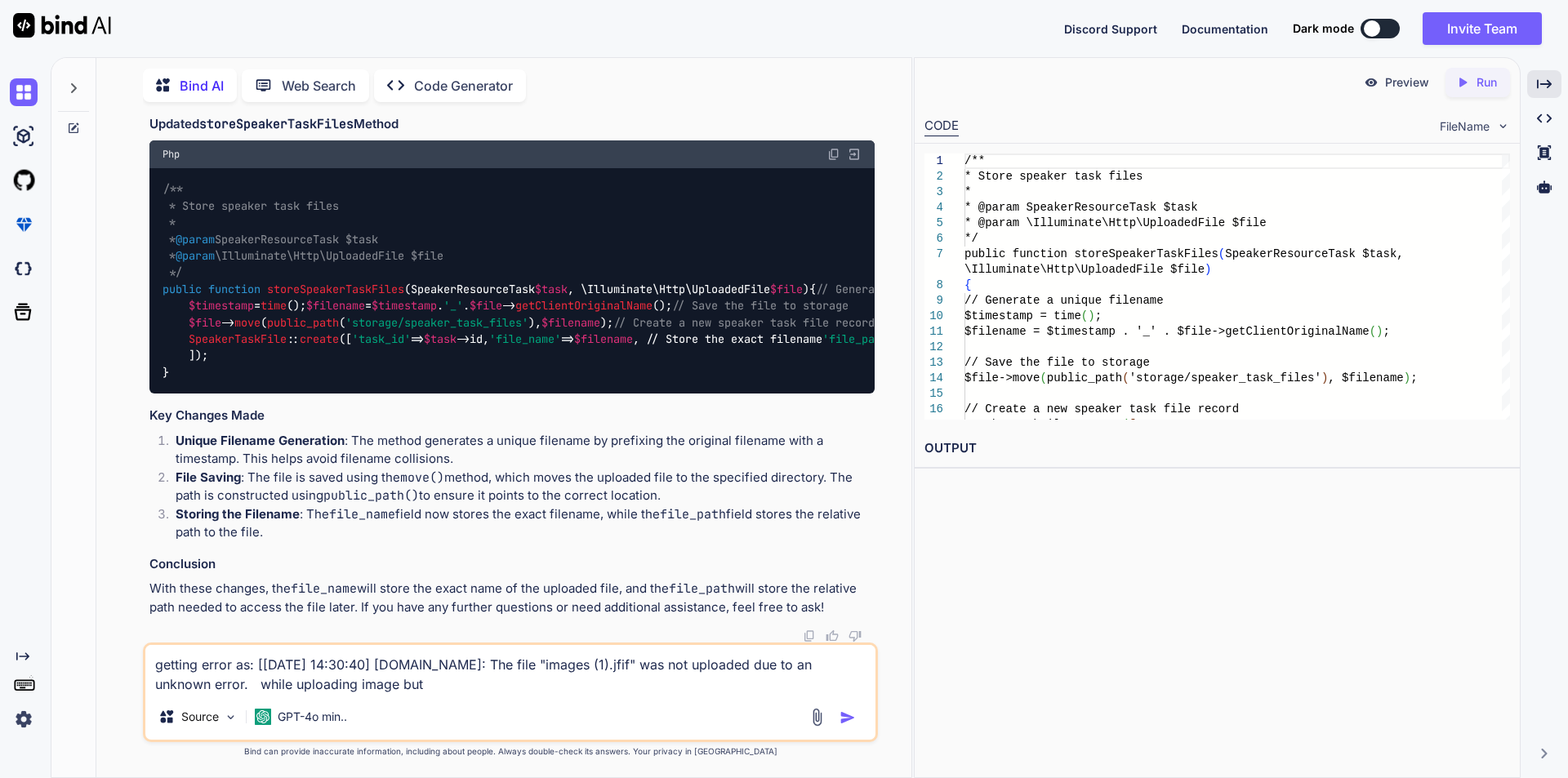
type textarea "x"
type textarea "getting error as: [[DATE] 14:30:40] [DOMAIN_NAME]: The file "images (1).jfif" w…"
type textarea "x"
type textarea "getting error as: [[DATE] 14:30:40] [DOMAIN_NAME]: The file "images (1).jfif" w…"
type textarea "x"
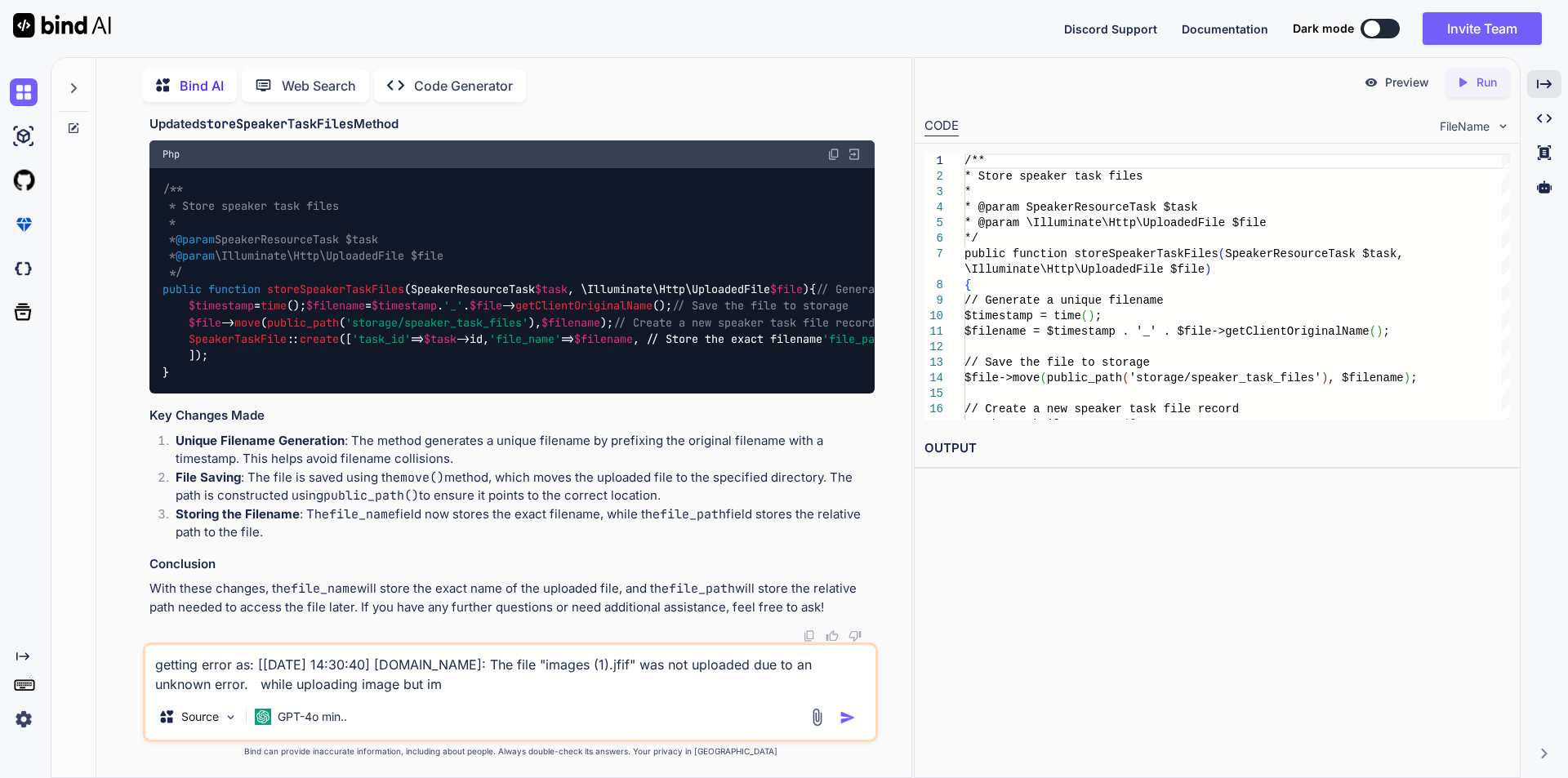
type textarea "getting error as: [[DATE] 14:30:40] [DOMAIN_NAME]: The file "images (1).jfif" w…"
type textarea "x"
type textarea "getting error as: [[DATE] 14:30:40] [DOMAIN_NAME]: The file "images (1).jfif" w…"
type textarea "x"
type textarea "getting error as: [[DATE] 14:30:40] [DOMAIN_NAME]: The file "images (1).jfif" w…"
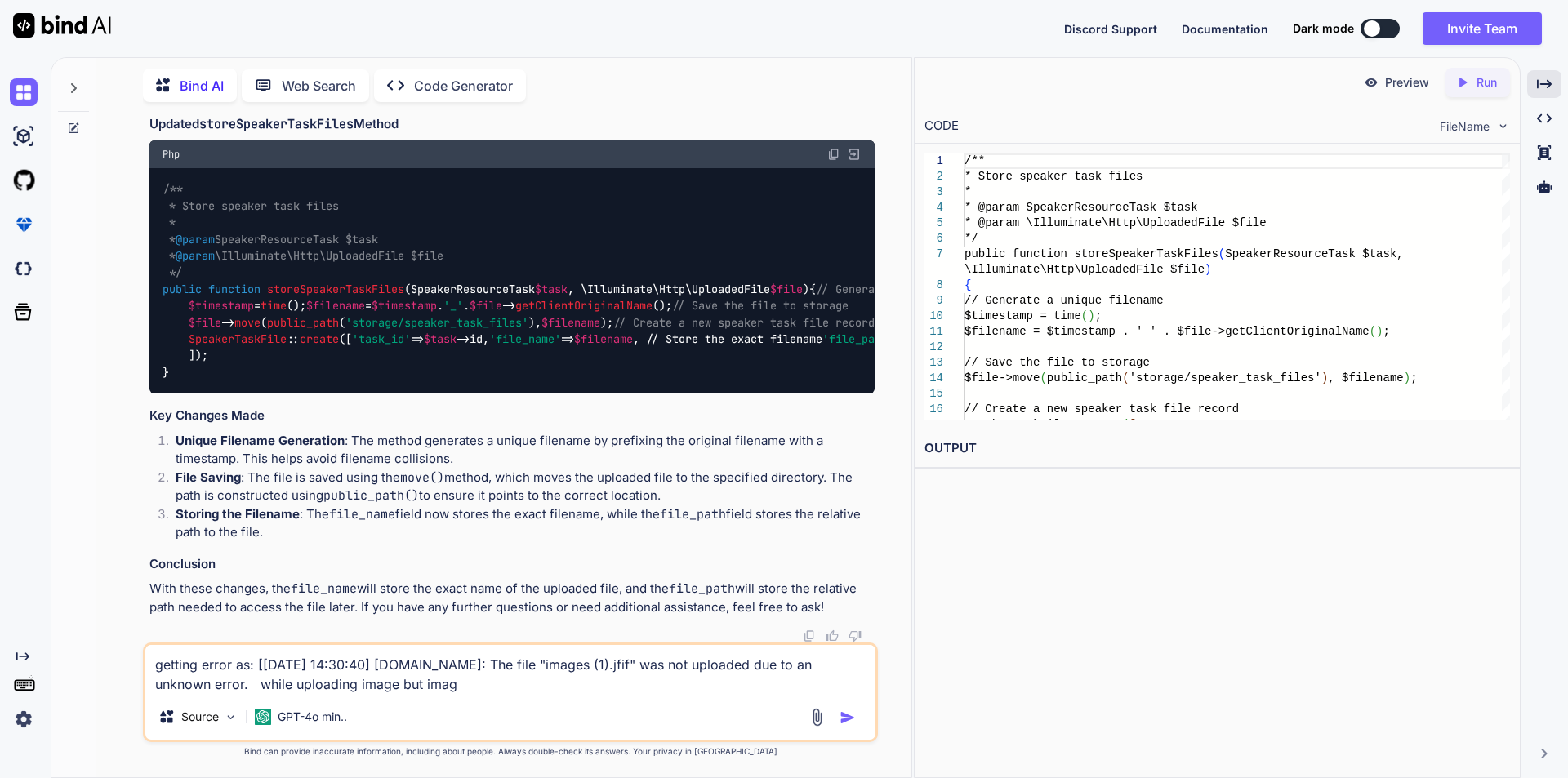
type textarea "x"
type textarea "getting error as: [[DATE] 14:30:40] [DOMAIN_NAME]: The file "images (1).jfif" w…"
type textarea "x"
type textarea "getting error as: [[DATE] 14:30:40] [DOMAIN_NAME]: The file "images (1).jfif" w…"
type textarea "x"
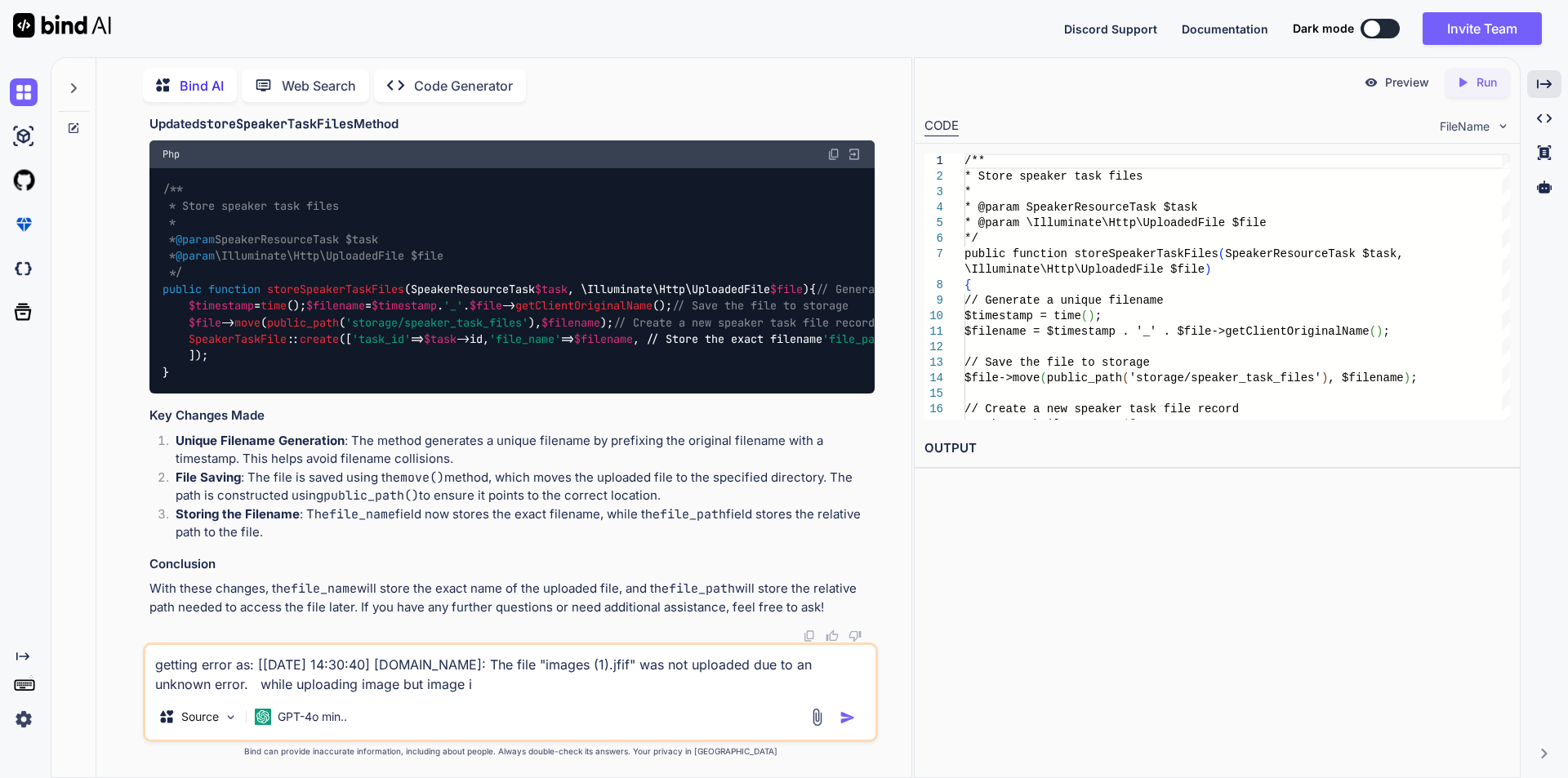
type textarea "getting error as: [[DATE] 14:30:40] [DOMAIN_NAME]: The file "images (1).jfif" w…"
type textarea "x"
type textarea "getting error as: [[DATE] 14:30:40] [DOMAIN_NAME]: The file "images (1).jfif" w…"
type textarea "x"
type textarea "getting error as: [[DATE] 14:30:40] [DOMAIN_NAME]: The file "images (1).jfif" w…"
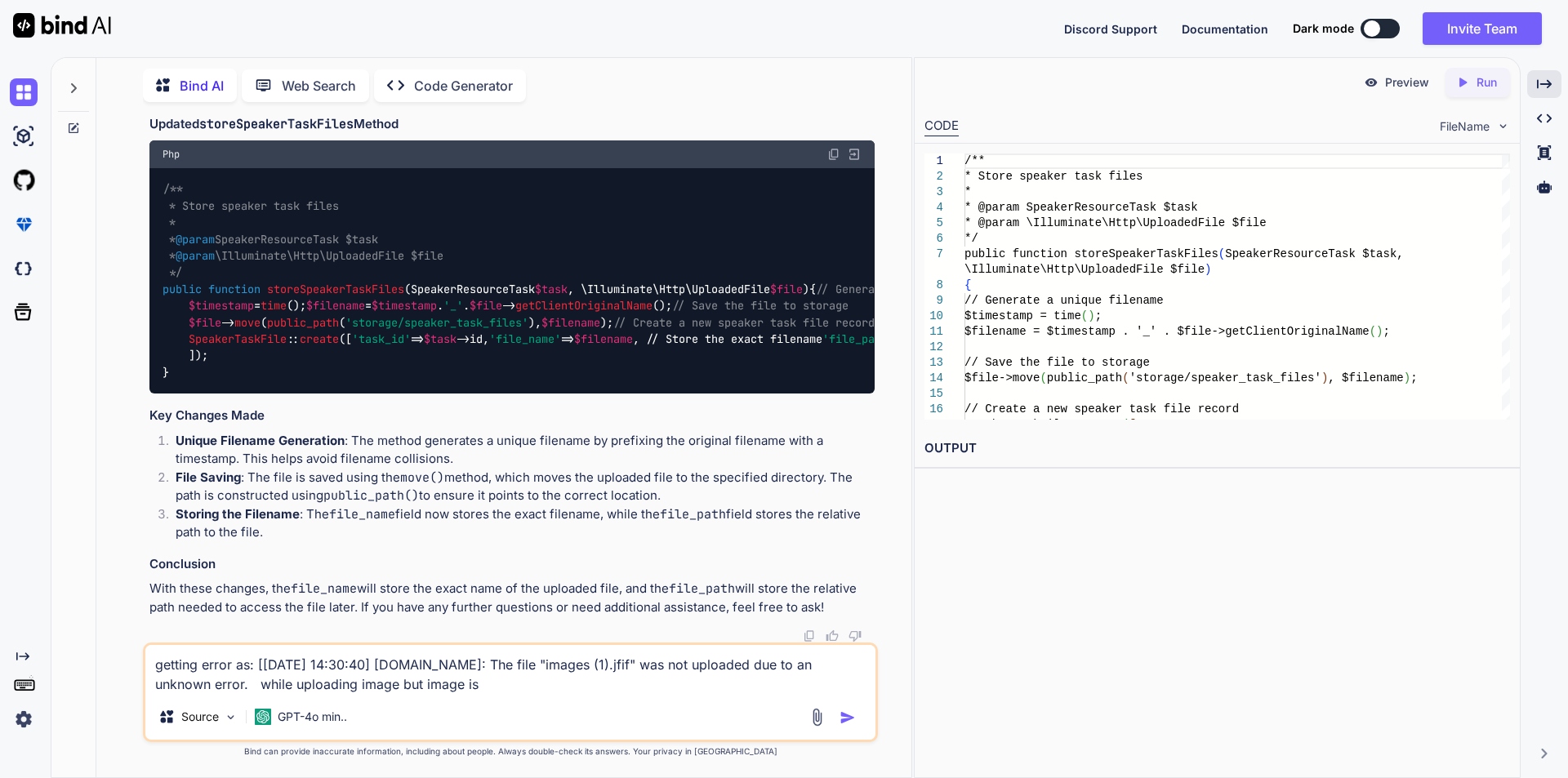
type textarea "x"
type textarea "getting error as: [[DATE] 14:30:40] [DOMAIN_NAME]: The file "images (1).jfif" w…"
type textarea "x"
type textarea "getting error as: [[DATE] 14:30:40] [DOMAIN_NAME]: The file "images (1).jfif" w…"
type textarea "x"
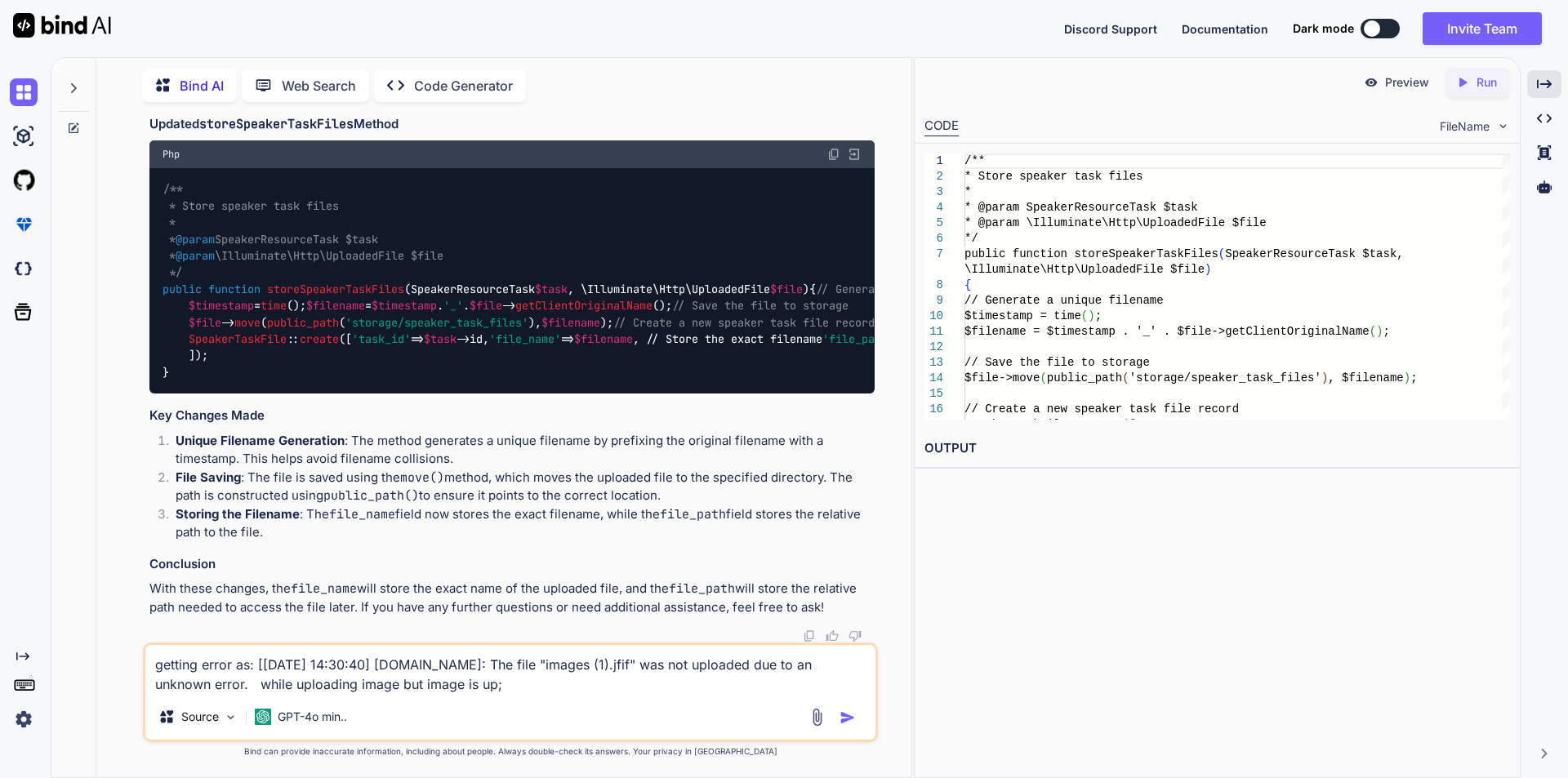
type textarea "getting error as: [[DATE] 14:30:40] [DOMAIN_NAME]: The file "images (1).jfif" w…"
type textarea "x"
type textarea "getting error as: [[DATE] 14:30:40] [DOMAIN_NAME]: The file "images (1).jfif" w…"
type textarea "x"
type textarea "getting error as: [[DATE] 14:30:40] [DOMAIN_NAME]: The file "images (1).jfif" w…"
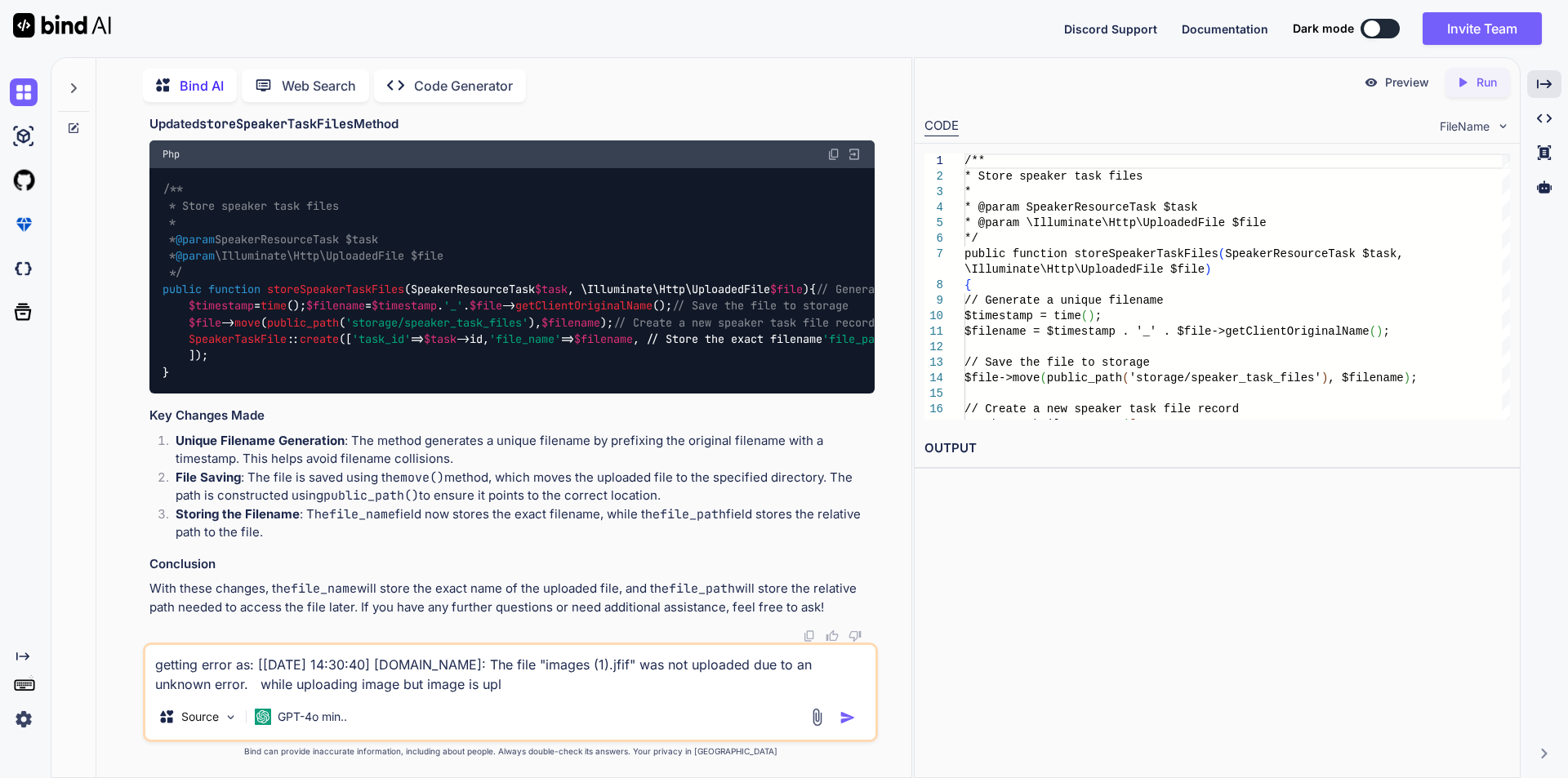
type textarea "x"
type textarea "getting error as: [[DATE] 14:30:40] [DOMAIN_NAME]: The file "images (1).jfif" w…"
type textarea "x"
type textarea "getting error as: [[DATE] 14:30:40] [DOMAIN_NAME]: The file "images (1).jfif" w…"
type textarea "x"
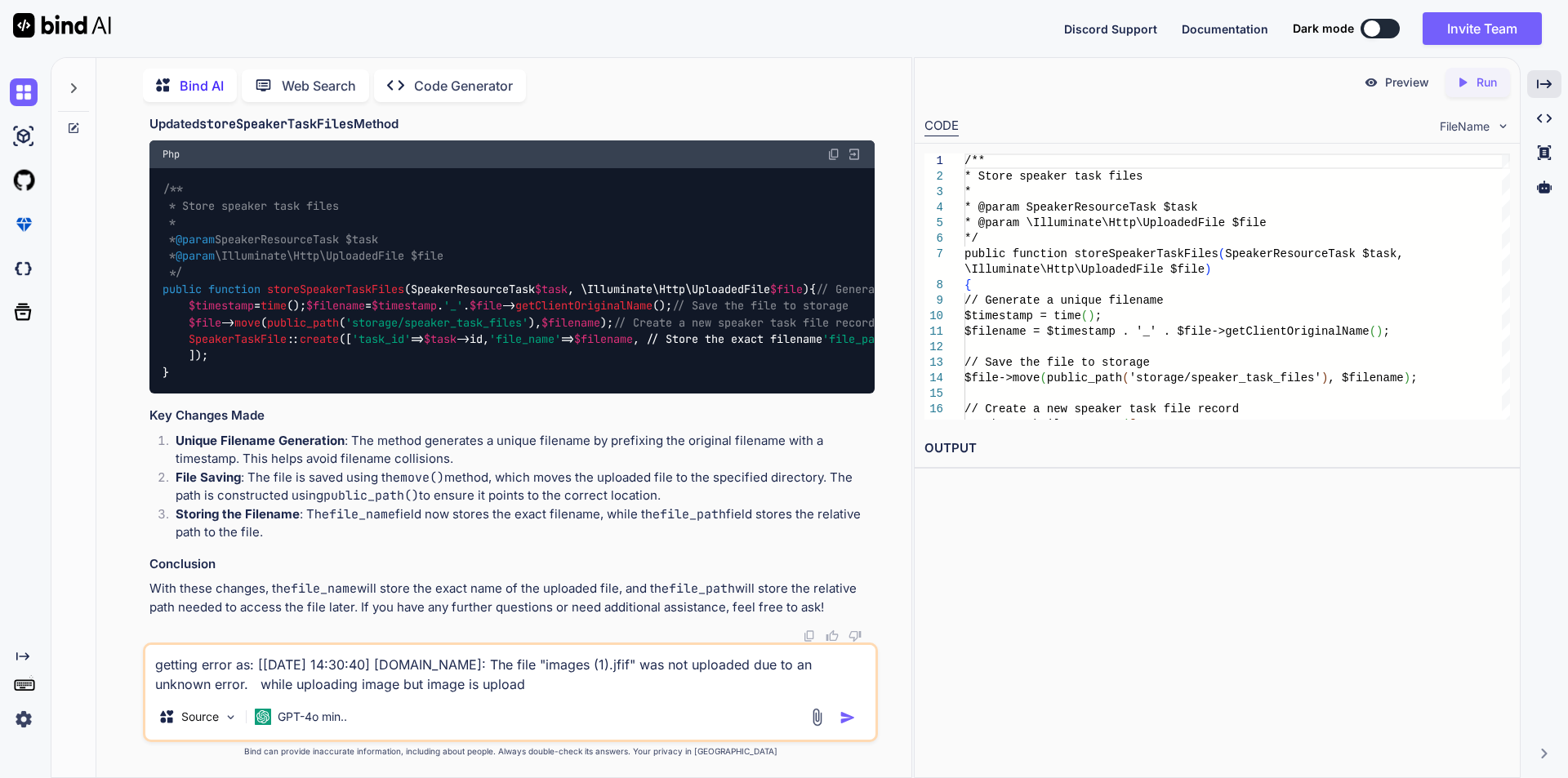
type textarea "getting error as: [[DATE] 14:30:40] [DOMAIN_NAME]: The file "images (1).jfif" w…"
type textarea "x"
type textarea "getting error as: [[DATE] 14:30:40] [DOMAIN_NAME]: The file "images (1).jfif" w…"
type textarea "x"
type textarea "getting error as: [[DATE] 14:30:40] [DOMAIN_NAME]: The file "images (1).jfif" w…"
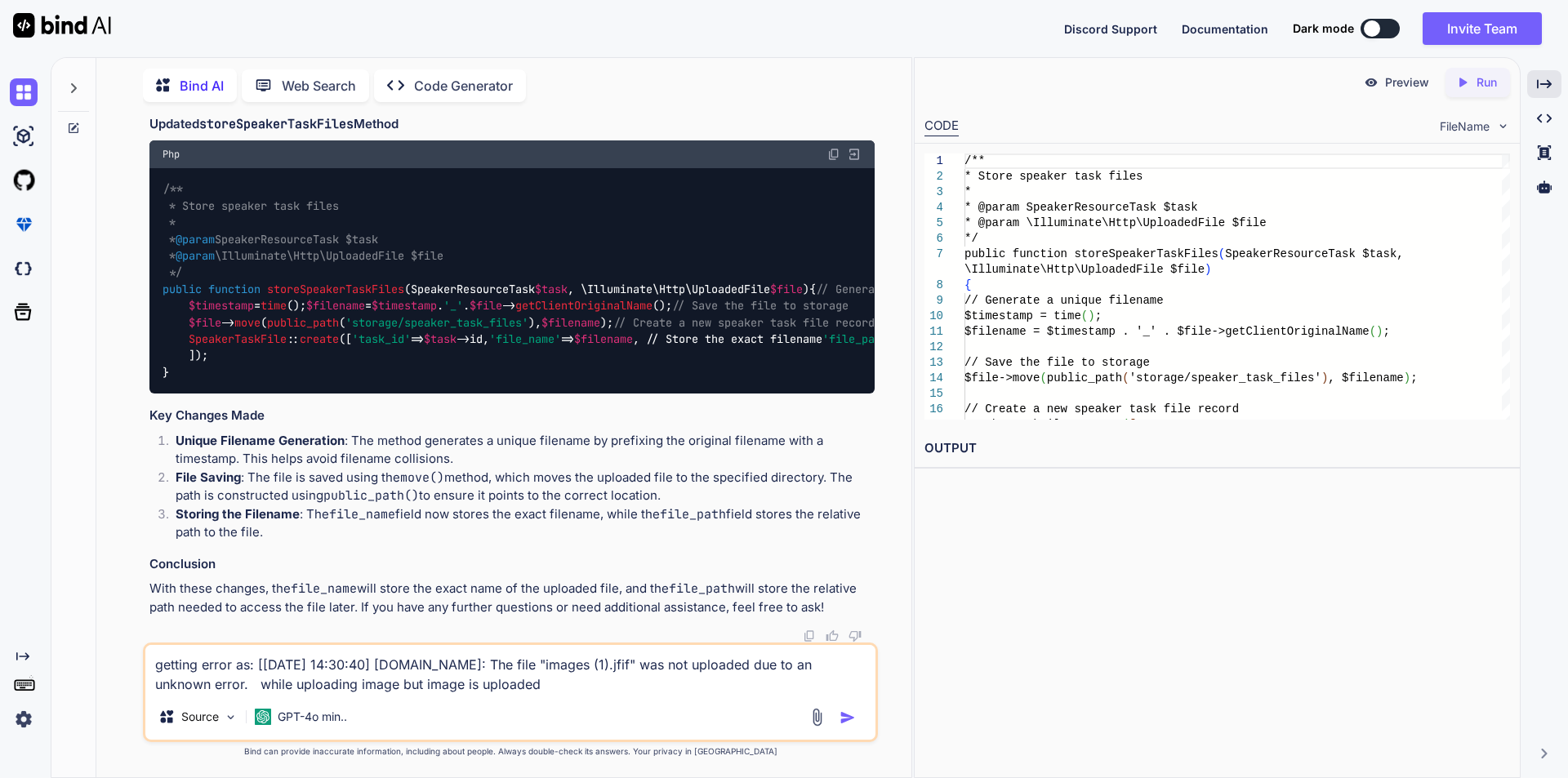
type textarea "x"
type textarea "getting error as: [[DATE] 14:30:40] [DOMAIN_NAME]: The file "images (1).jfif" w…"
type textarea "x"
type textarea "getting error as: [[DATE] 14:30:40] [DOMAIN_NAME]: The file "images (1).jfif" w…"
type textarea "x"
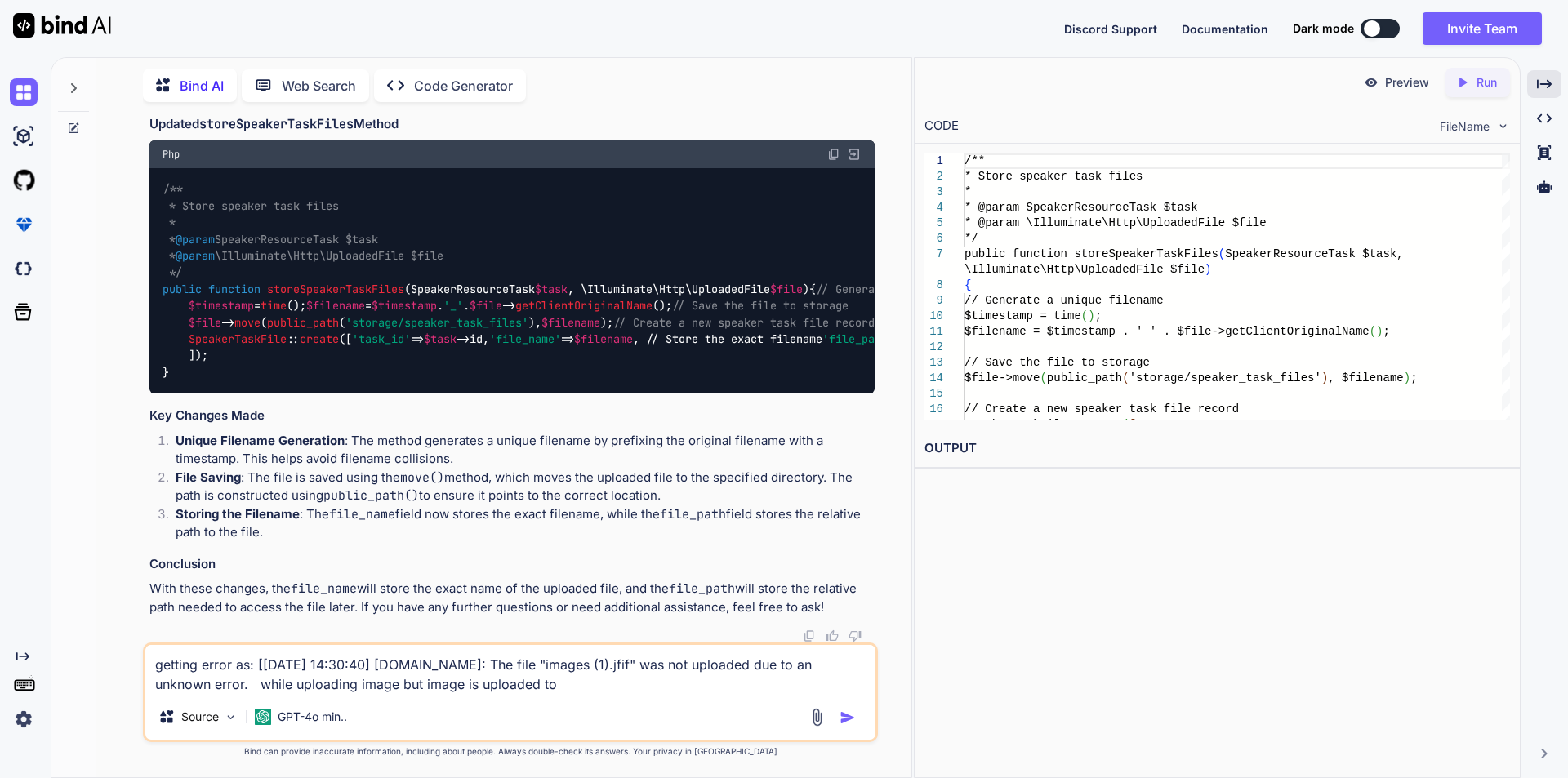
type textarea "getting error as: [[DATE] 14:30:40] [DOMAIN_NAME]: The file "images (1).jfif" w…"
type textarea "x"
type textarea "getting error as: [[DATE] 14:30:40] [DOMAIN_NAME]: The file "images (1).jfif" w…"
type textarea "x"
type textarea "getting error as: [[DATE] 14:30:40] [DOMAIN_NAME]: The file "images (1).jfif" w…"
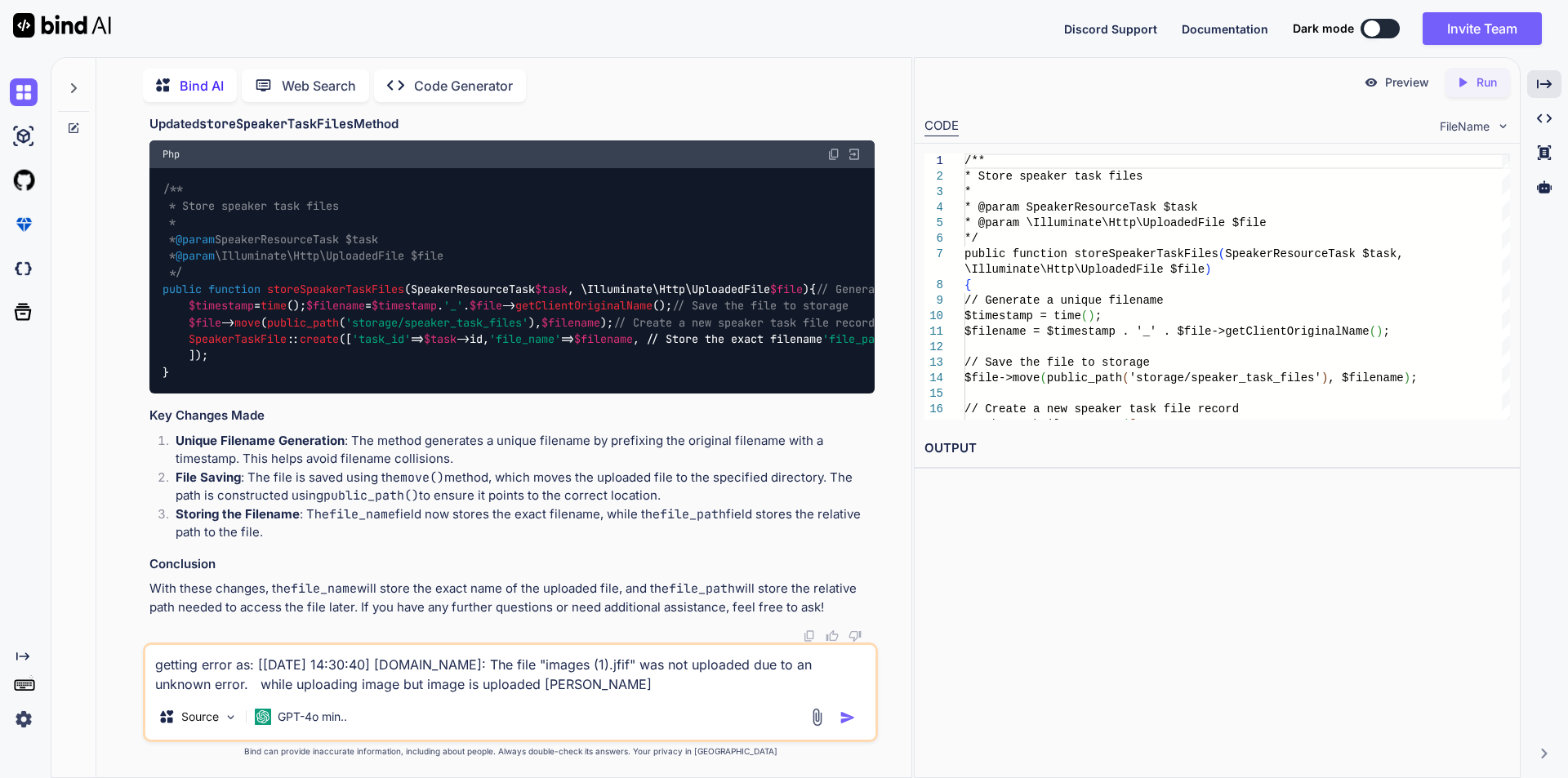
type textarea "x"
type textarea "getting error as: [[DATE] 14:30:40] [DOMAIN_NAME]: The file "images (1).jfif" w…"
type textarea "x"
type textarea "getting error as: [[DATE] 14:30:40] [DOMAIN_NAME]: The file "images (1).jfif" w…"
type textarea "x"
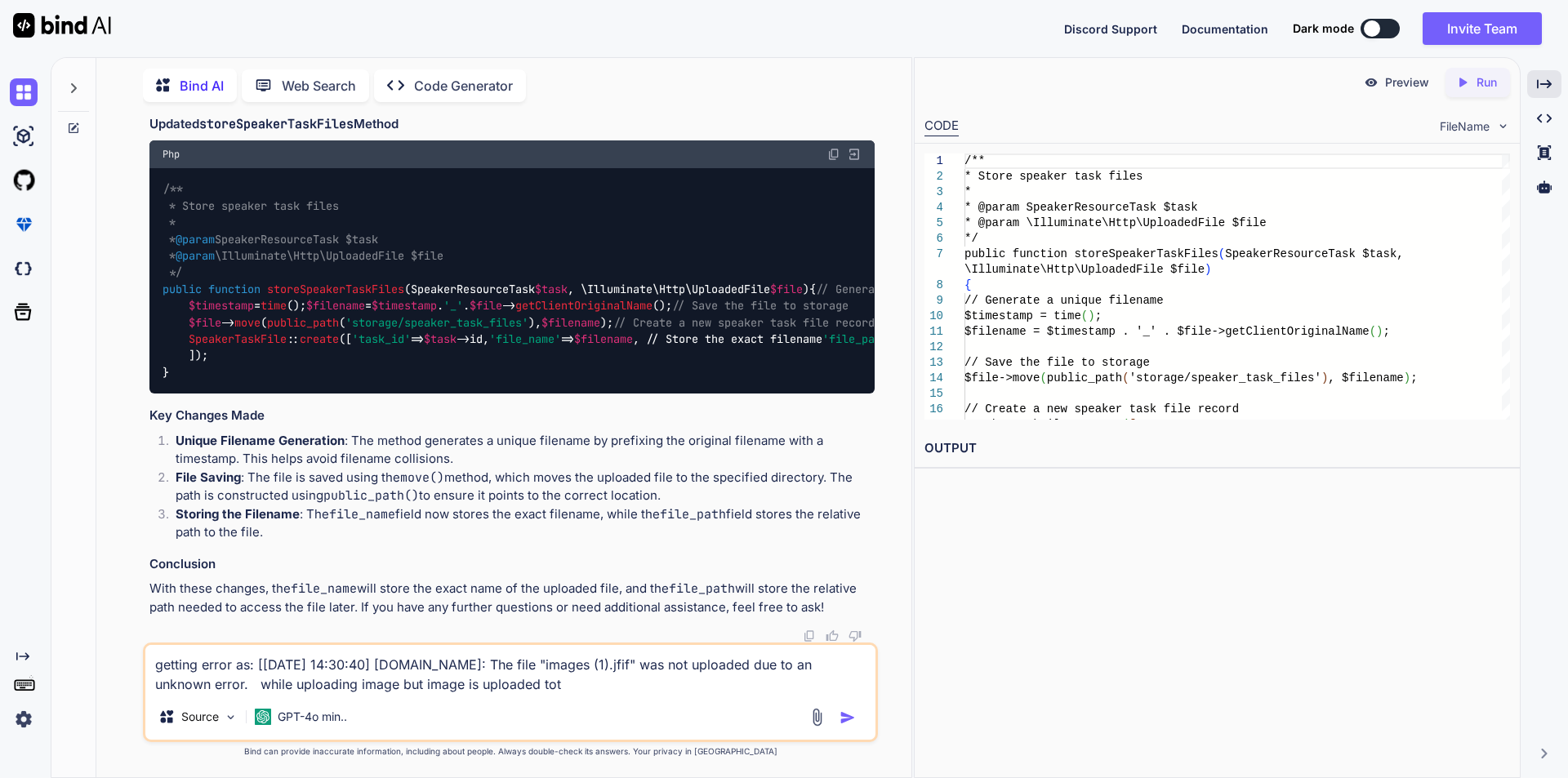
type textarea "getting error as: [[DATE] 14:30:40] [DOMAIN_NAME]: The file "images (1).jfif" w…"
type textarea "x"
type textarea "getting error as: [[DATE] 14:30:40] [DOMAIN_NAME]: The file "images (1).jfif" w…"
type textarea "x"
type textarea "getting error as: [[DATE] 14:30:40] [DOMAIN_NAME]: The file "images (1).jfif" w…"
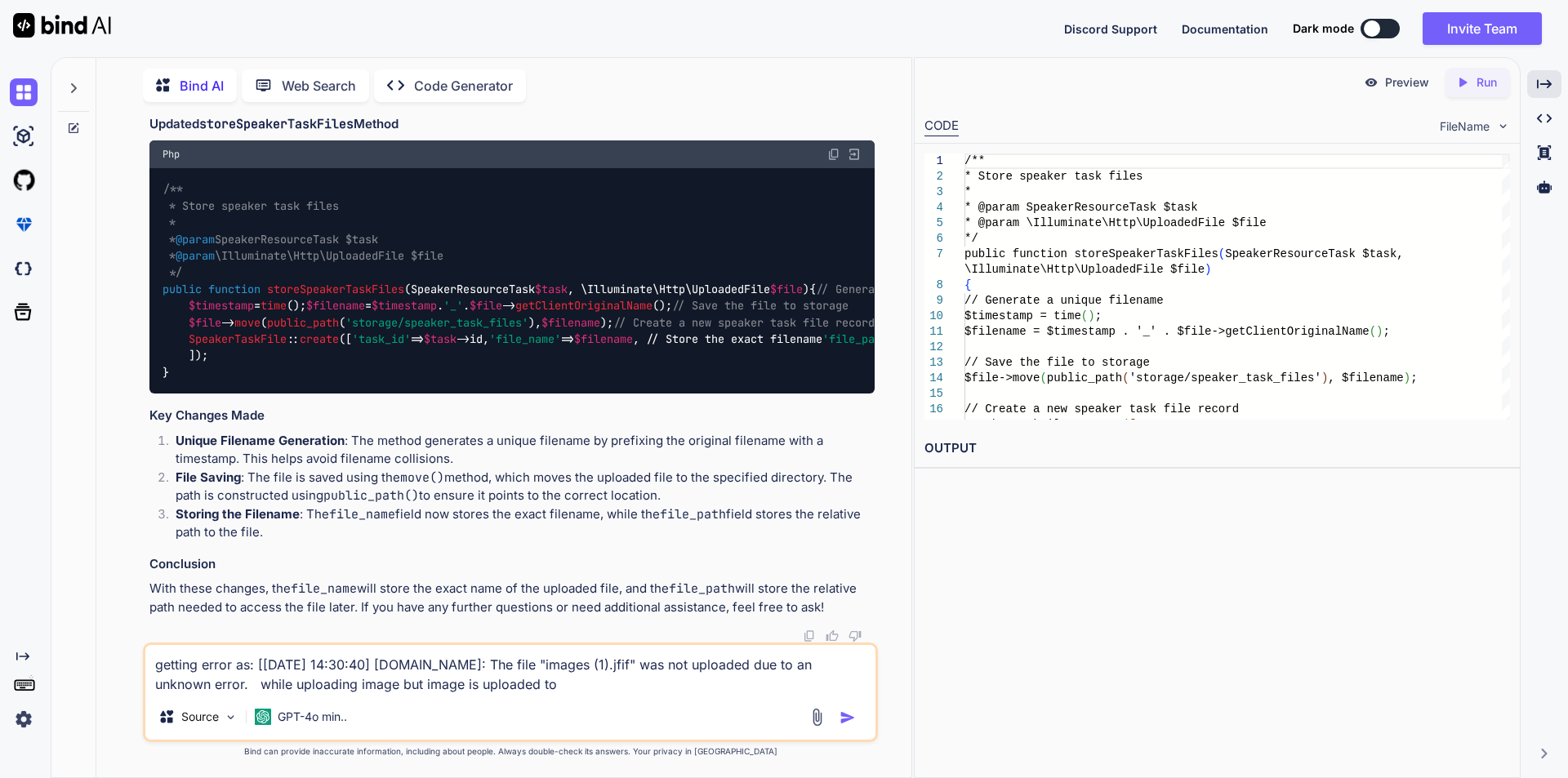
type textarea "x"
type textarea "getting error as: [[DATE] 14:30:40] [DOMAIN_NAME]: The file "images (1).jfif" w…"
type textarea "x"
type textarea "getting error as: [[DATE] 14:30:40] [DOMAIN_NAME]: The file "images (1).jfif" w…"
type textarea "x"
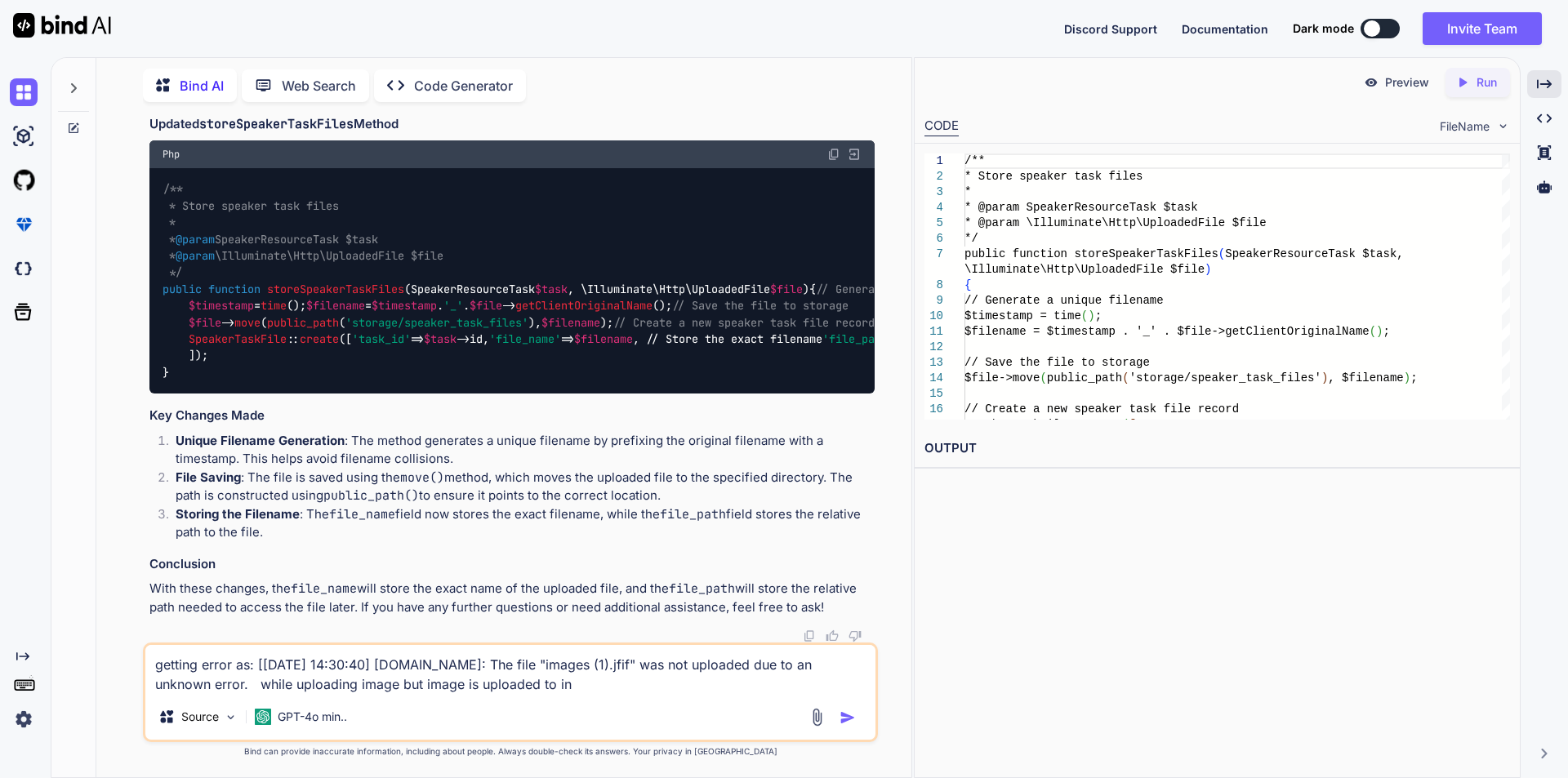
type textarea "getting error as: [[DATE] 14:30:40] [DOMAIN_NAME]: The file "images (1).jfif" w…"
type textarea "x"
type textarea "getting error as: [[DATE] 14:30:40] [DOMAIN_NAME]: The file "images (1).jfif" w…"
type textarea "x"
type textarea "getting error as: [[DATE] 14:30:40] [DOMAIN_NAME]: The file "images (1).jfif" w…"
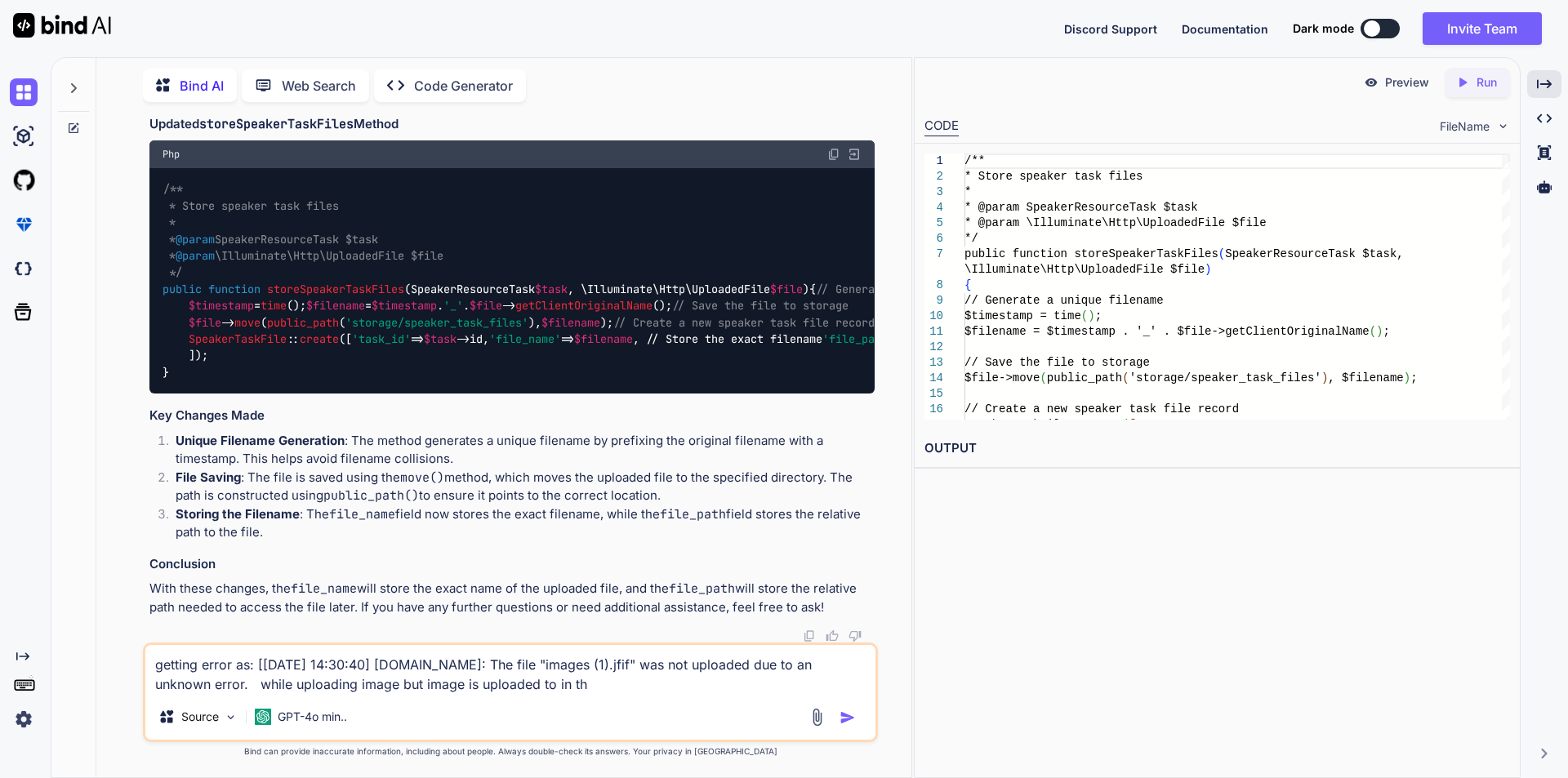
type textarea "x"
type textarea "getting error as: [[DATE] 14:30:40] [DOMAIN_NAME]: The file "images (1).jfif" w…"
type textarea "x"
type textarea "getting error as: [[DATE] 14:30:40] [DOMAIN_NAME]: The file "images (1).jfif" w…"
type textarea "x"
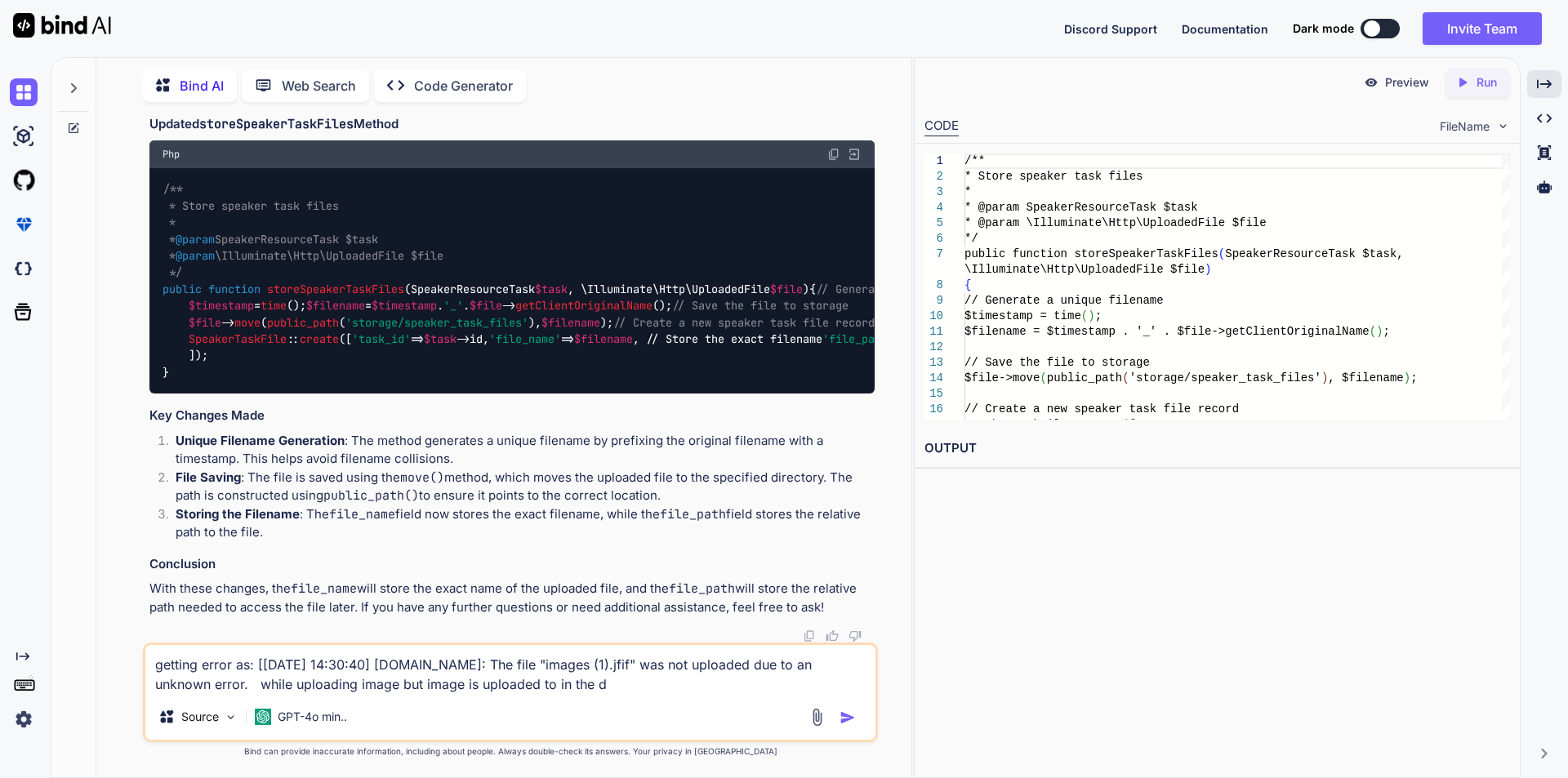
type textarea "getting error as: [[DATE] 14:30:40] [DOMAIN_NAME]: The file "images (1).jfif" w…"
type textarea "x"
type textarea "getting error as: [[DATE] 14:30:40] [DOMAIN_NAME]: The file "images (1).jfif" w…"
type textarea "x"
type textarea "getting error as: [[DATE] 14:30:40] [DOMAIN_NAME]: The file "images (1).jfif" w…"
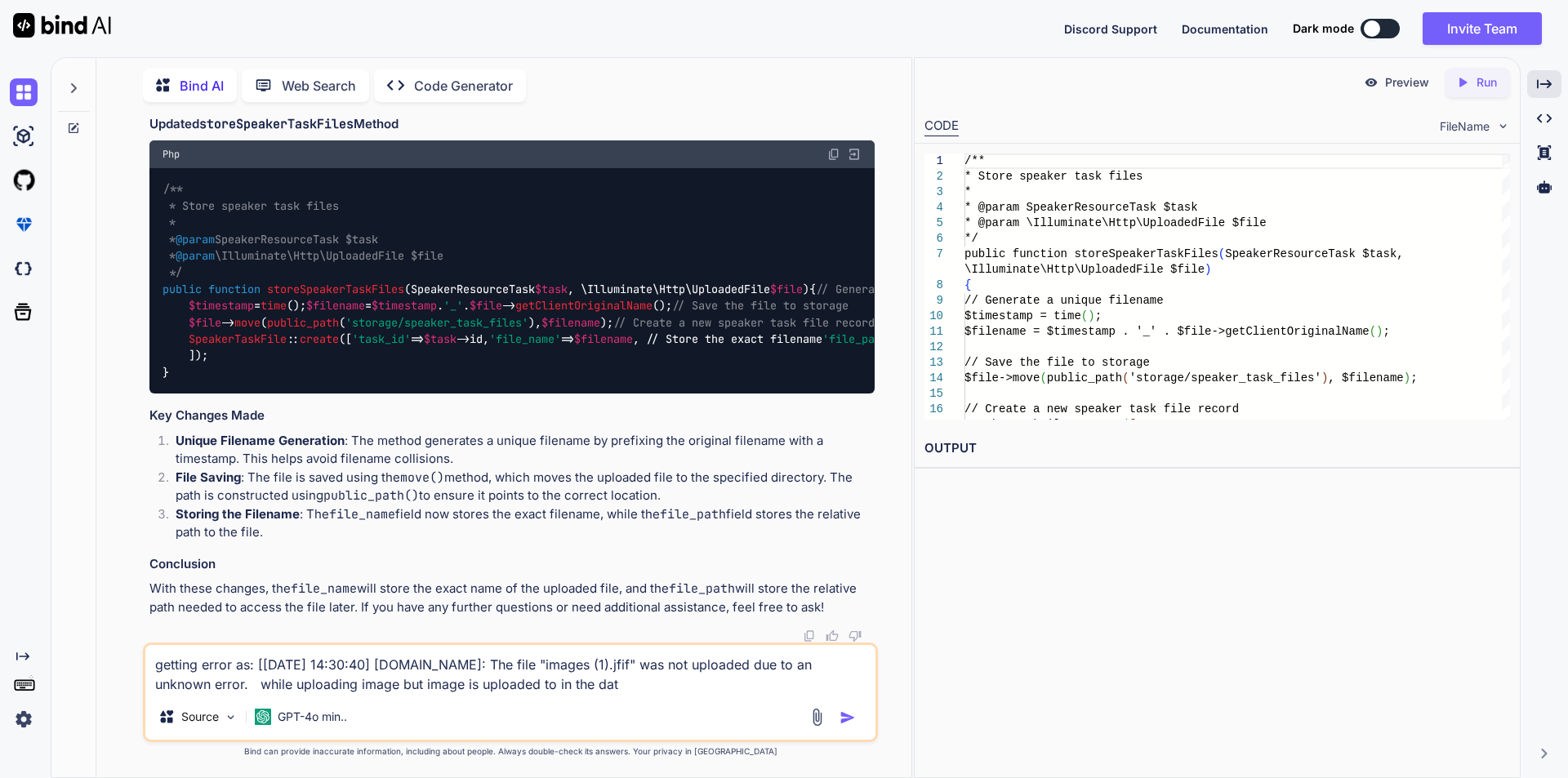
type textarea "x"
type textarea "getting error as: [[DATE] 14:30:40] [DOMAIN_NAME]: The file "images (1).jfif" w…"
type textarea "x"
type textarea "getting error as: [[DATE] 14:30:40] [DOMAIN_NAME]: The file "images (1).jfif" w…"
type textarea "x"
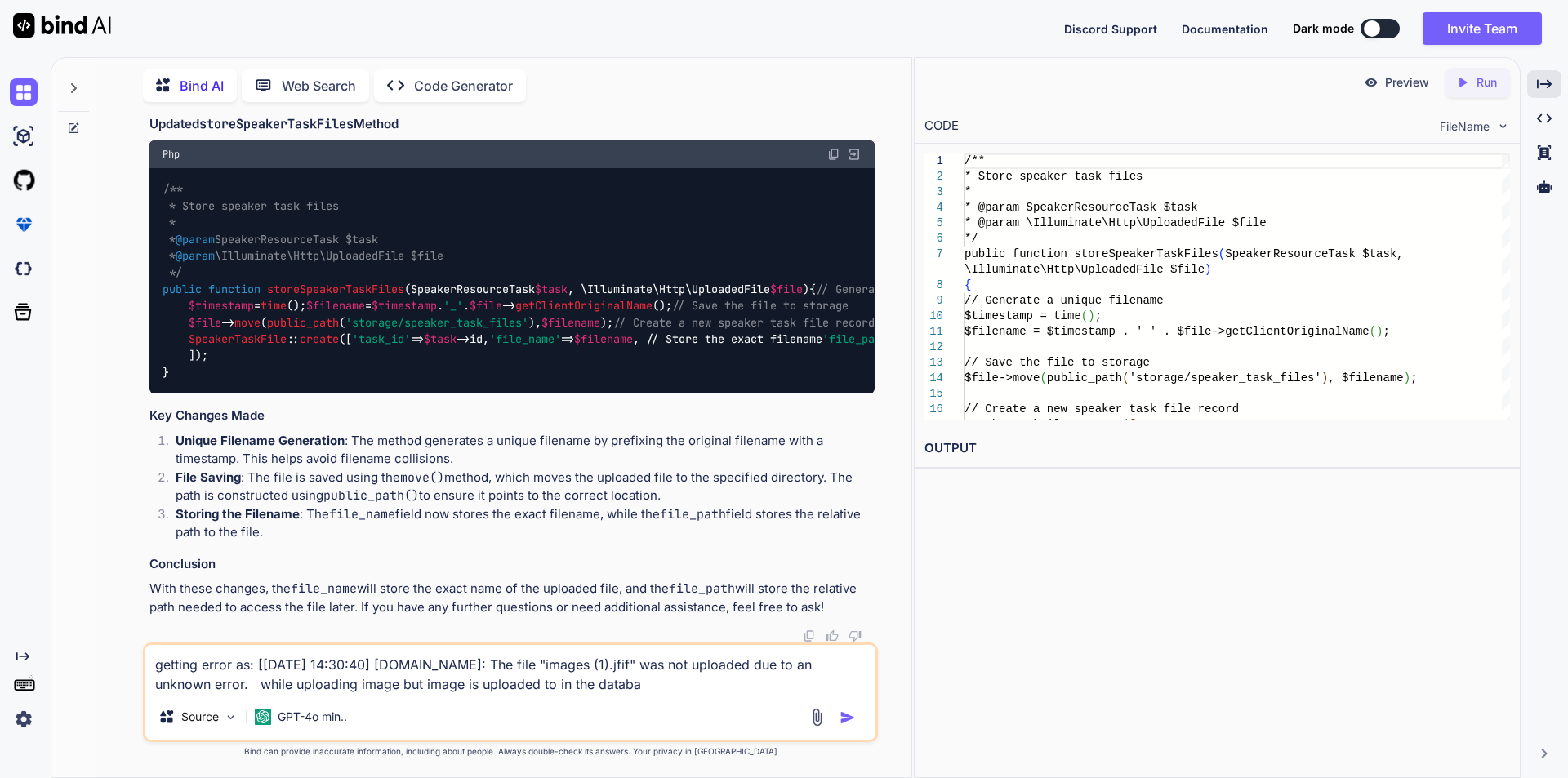
type textarea "getting error as: [[DATE] 14:30:40] [DOMAIN_NAME]: The file "images (1).jfif" w…"
type textarea "x"
type textarea "getting error as: [[DATE] 14:30:40] [DOMAIN_NAME]: The file "images (1).jfif" w…"
type textarea "x"
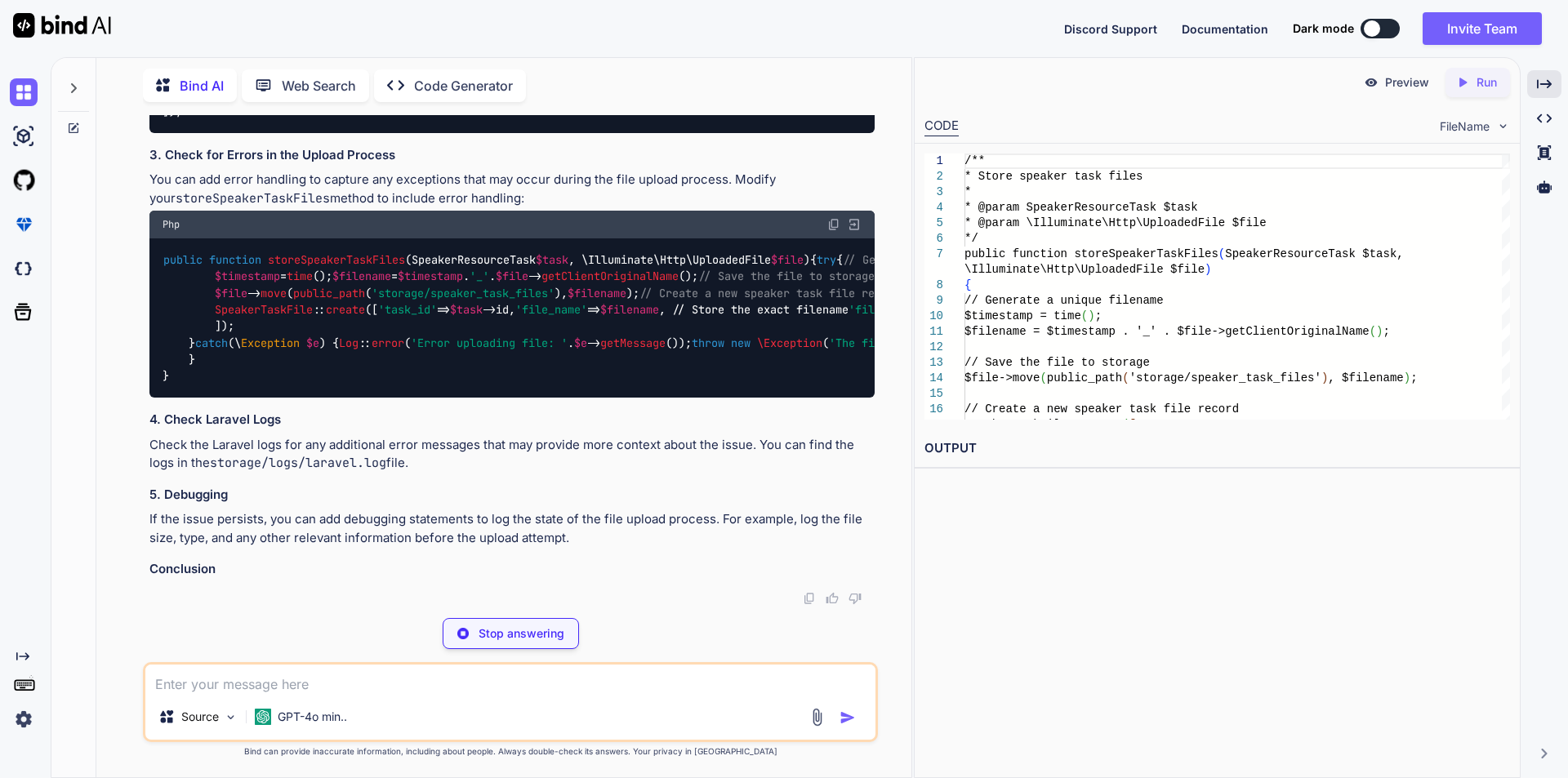
scroll to position [16477, 0]
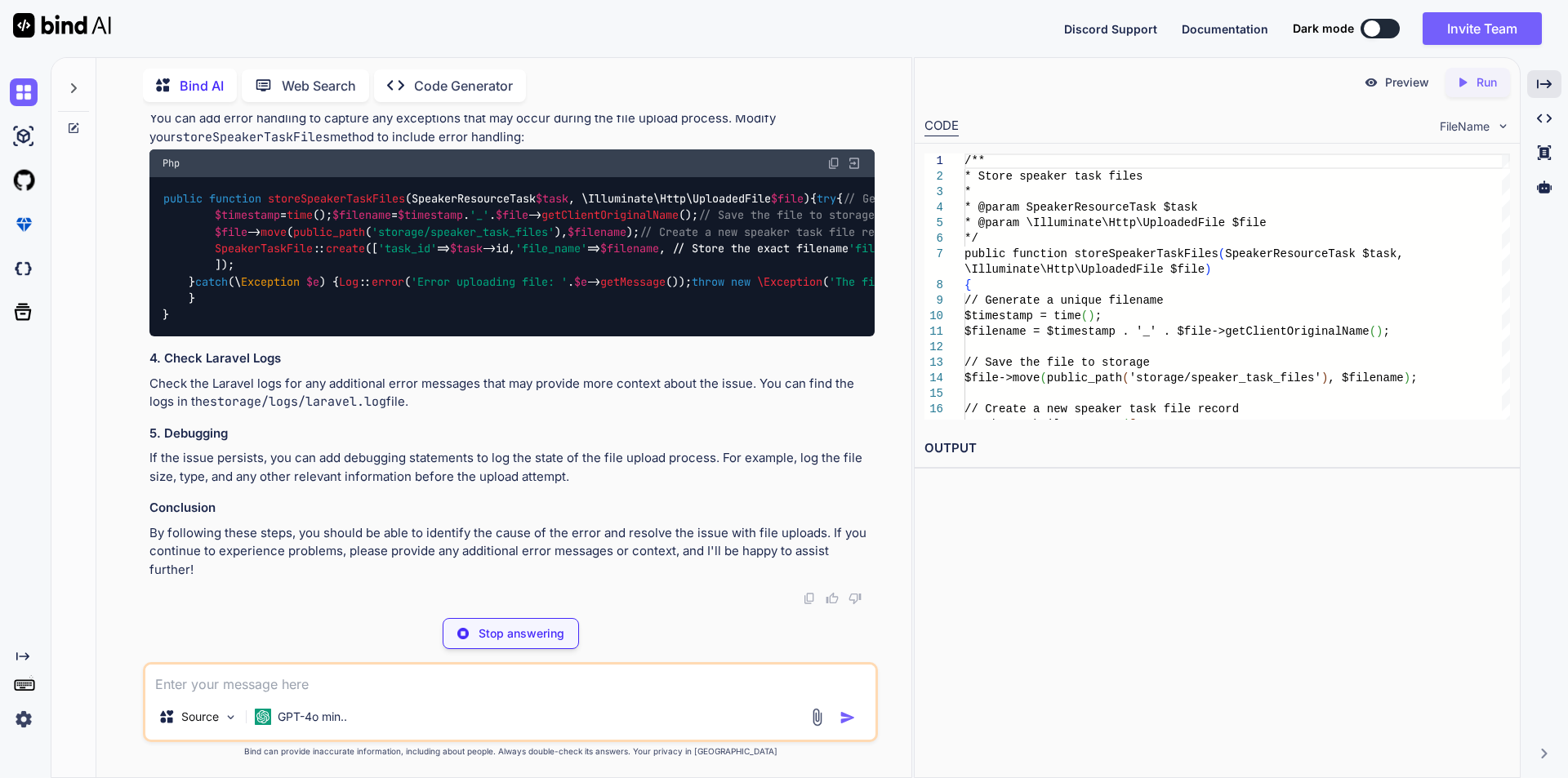
type textarea "x"
type textarea "upload_max_filesize = 30M post_max_size = 30M"
type textarea "x"
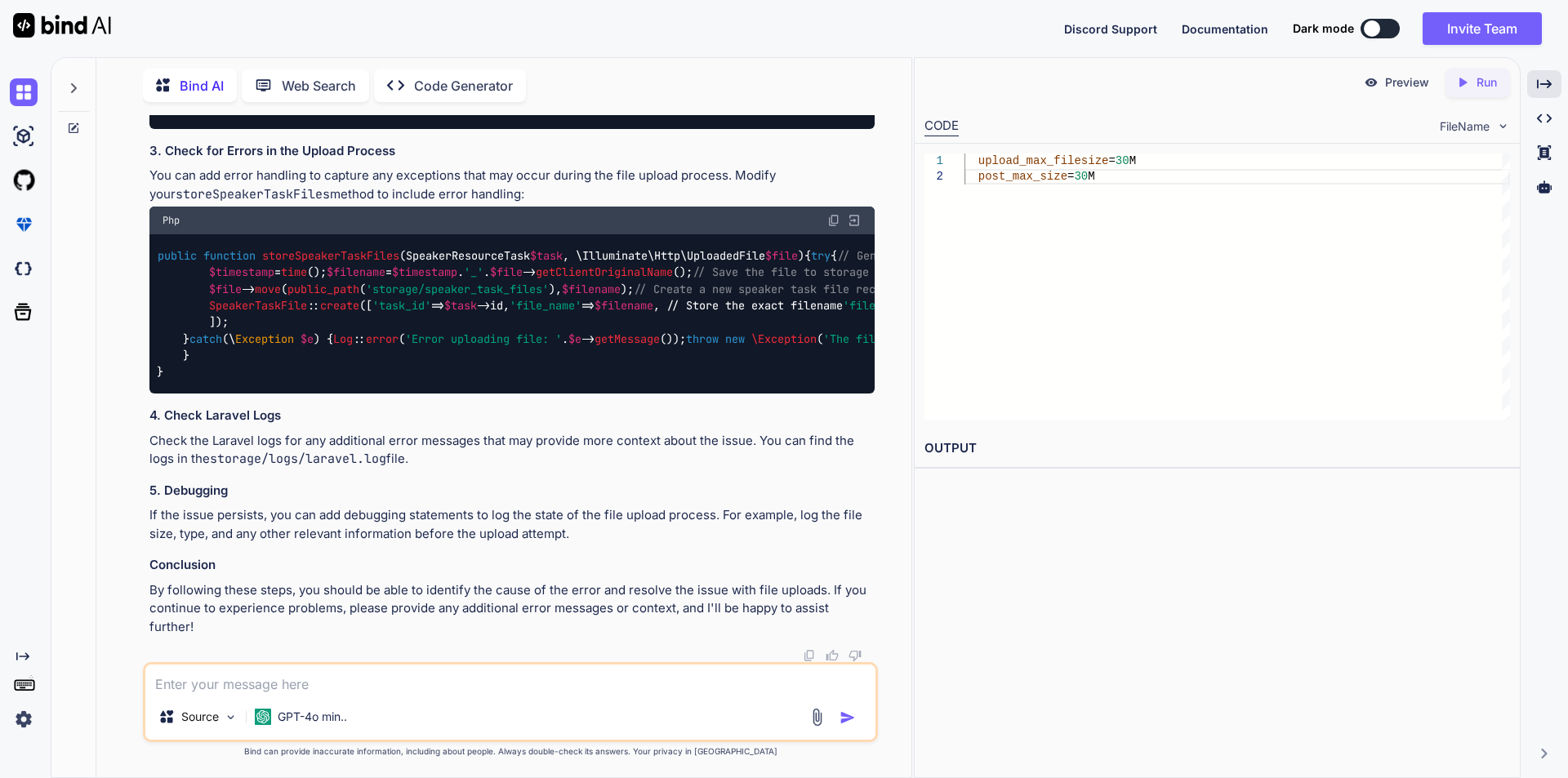
scroll to position [16518, 0]
